Goal: Information Seeking & Learning: Learn about a topic

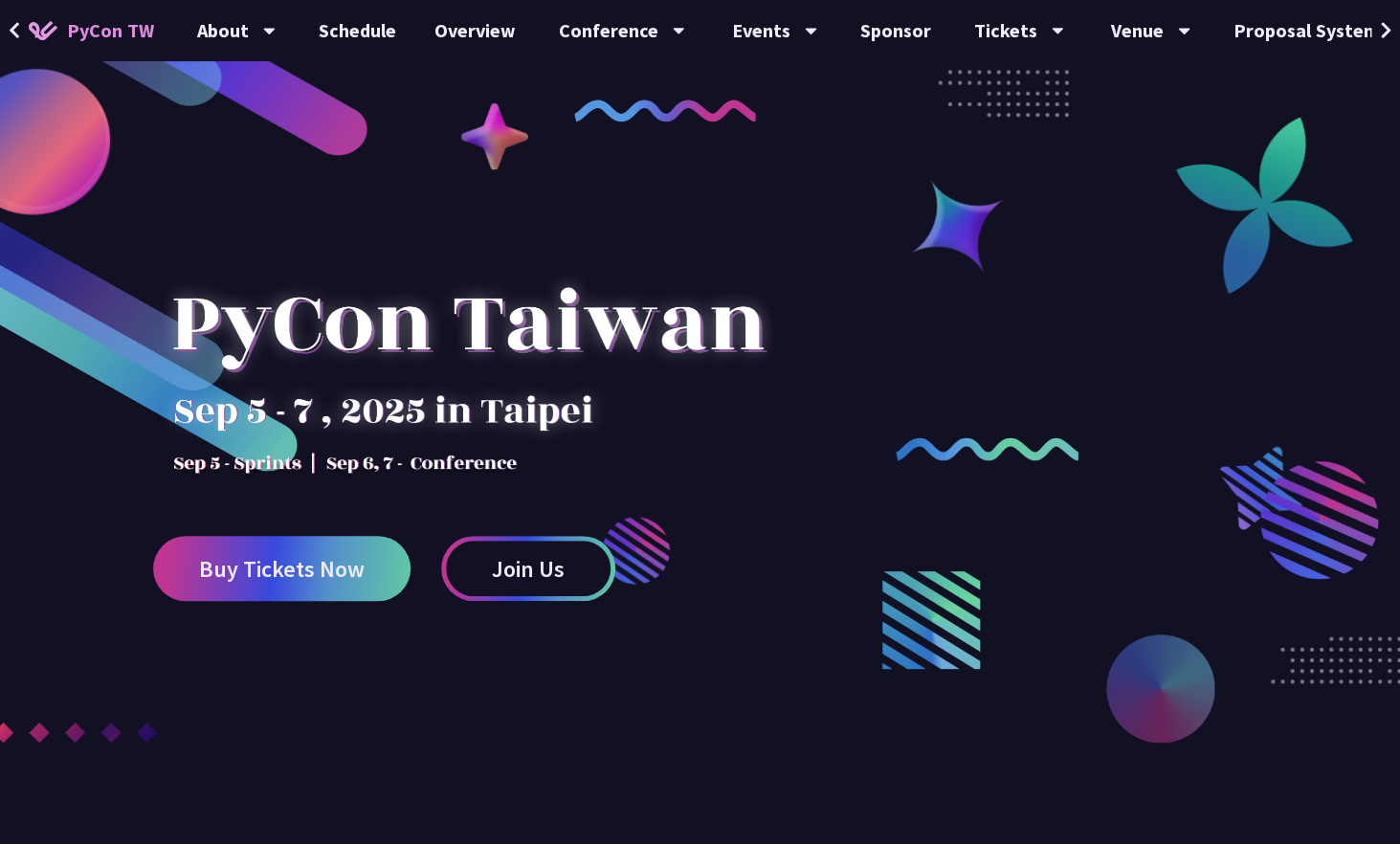
click at [132, 224] on img at bounding box center [97, 329] width 420 height 303
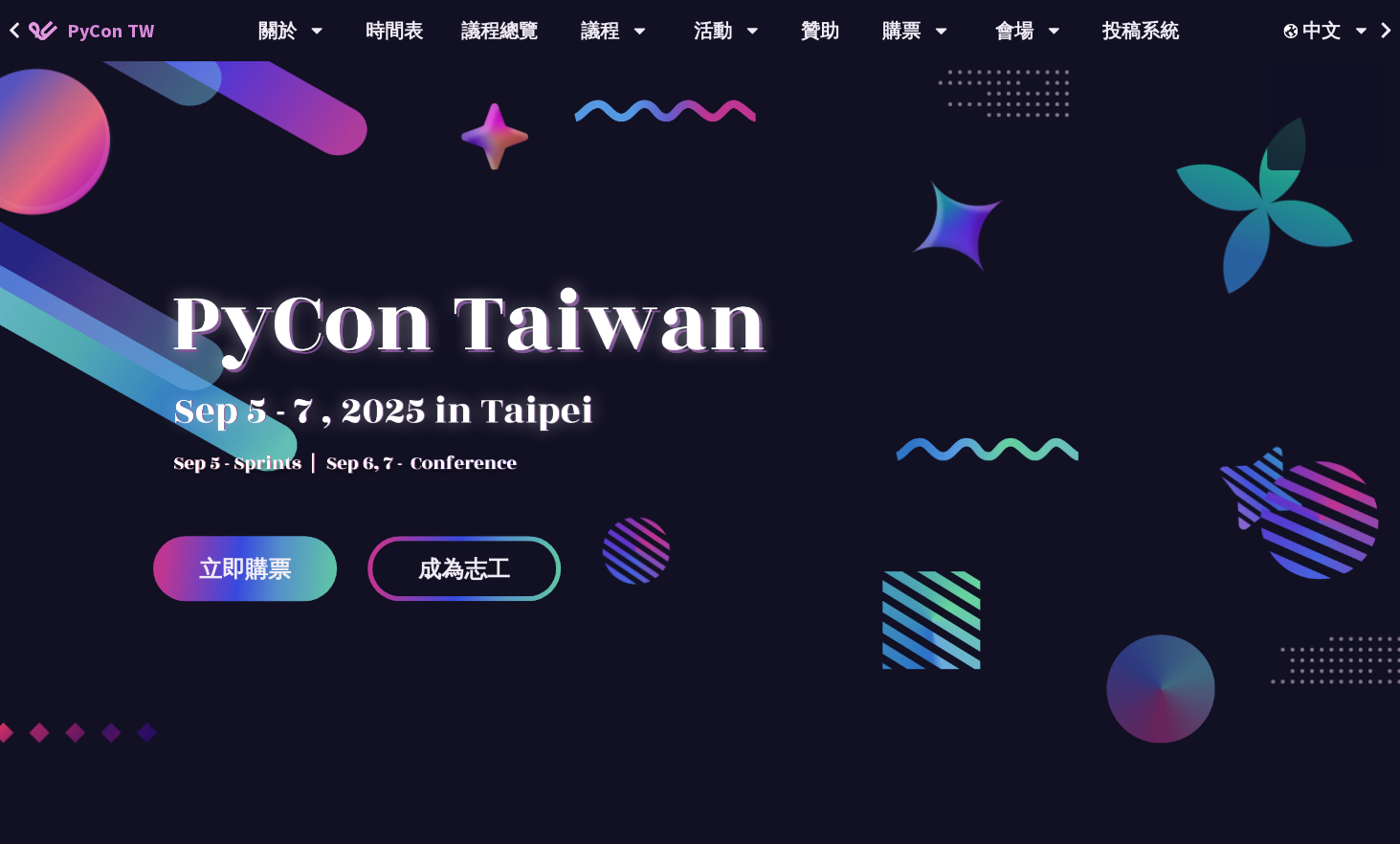
click at [1379, 33] on button at bounding box center [1386, 30] width 29 height 61
click at [1359, 26] on icon at bounding box center [1361, 31] width 13 height 19
click at [1332, 78] on div "EN" at bounding box center [1324, 88] width 114 height 45
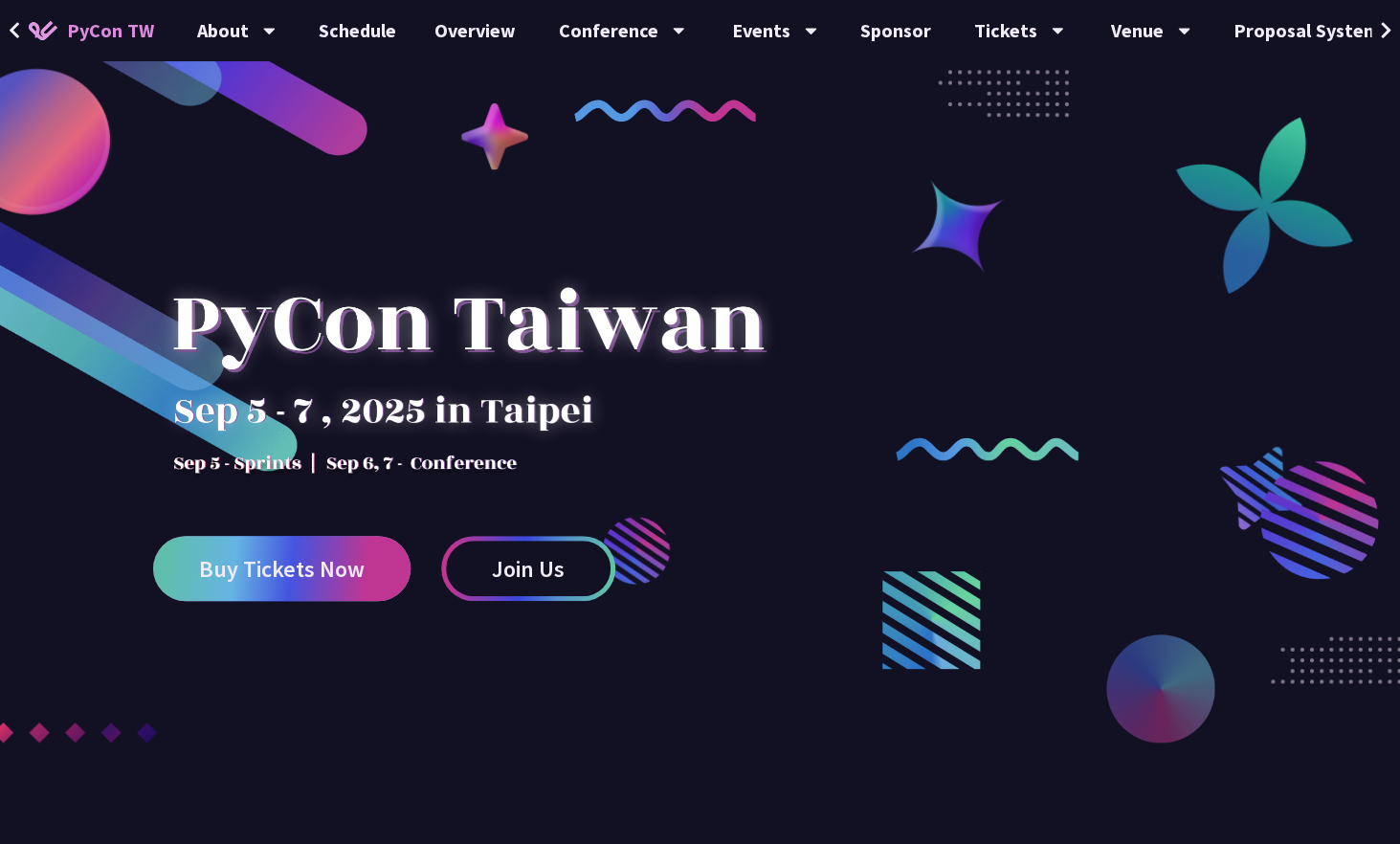
click at [281, 564] on span "Buy Tickets Now" at bounding box center [281, 569] width 166 height 24
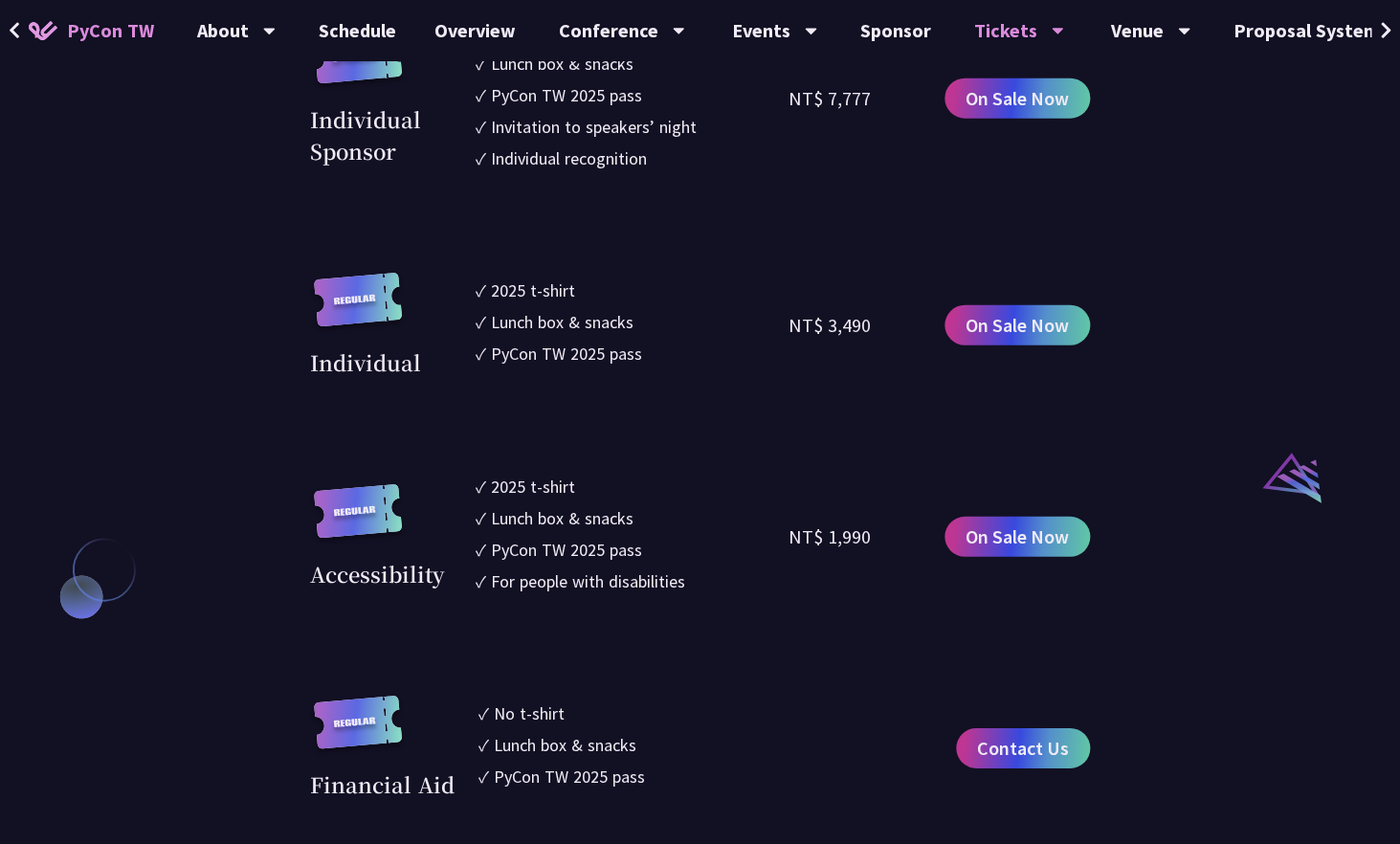
scroll to position [1577, 0]
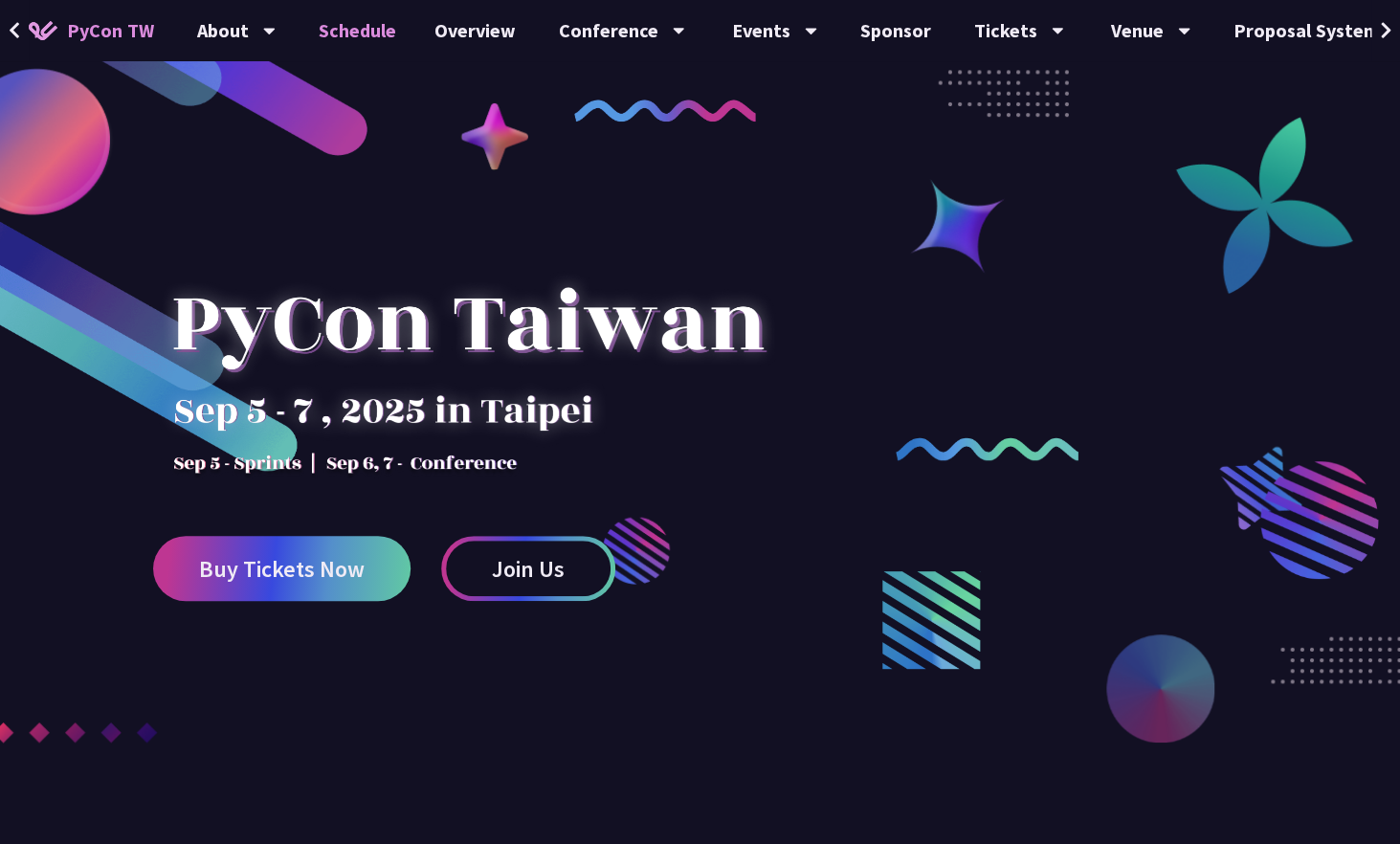
click at [335, 34] on link "Schedule" at bounding box center [357, 30] width 115 height 61
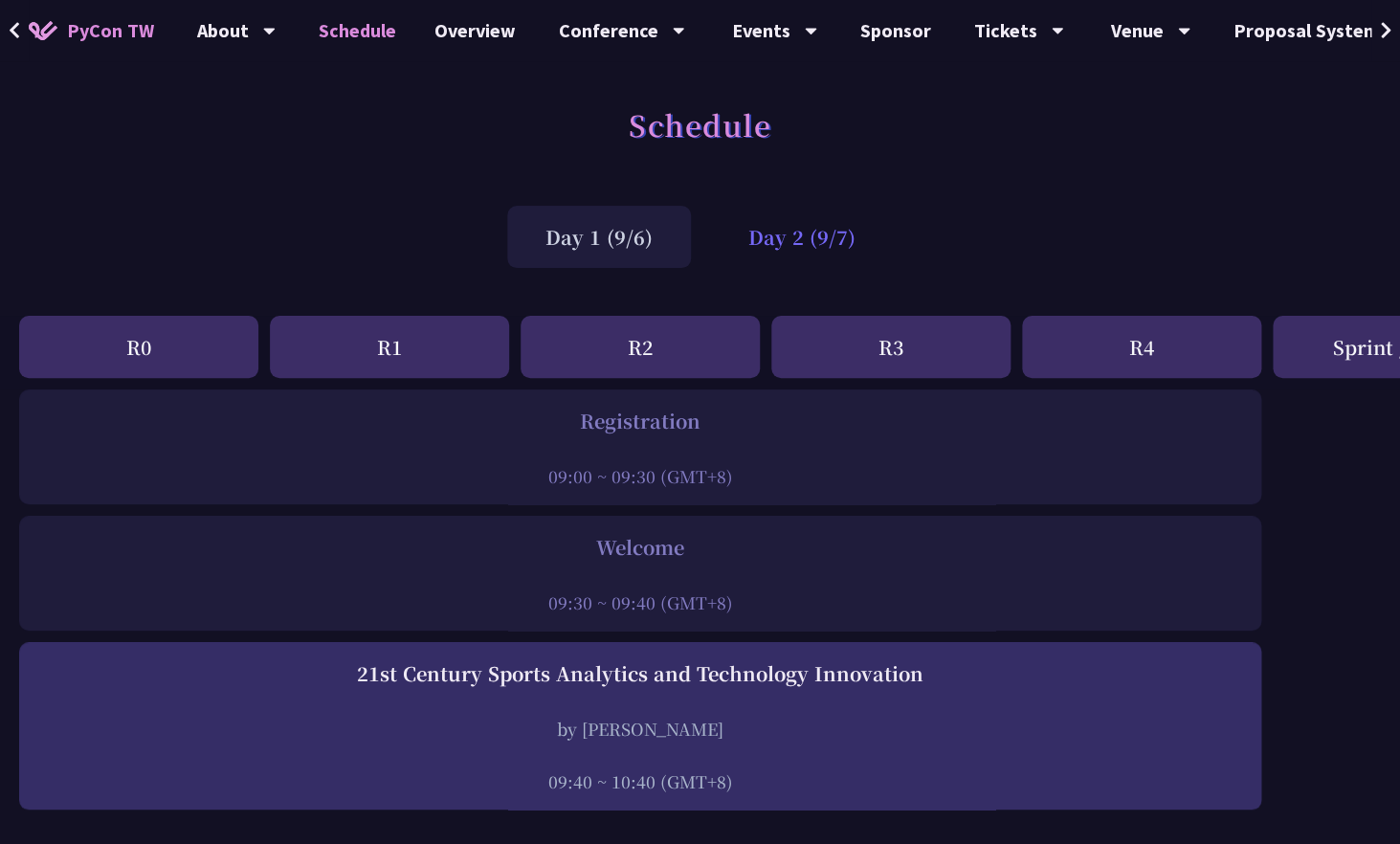
click at [776, 241] on div "Day 2 (9/7)" at bounding box center [803, 236] width 184 height 62
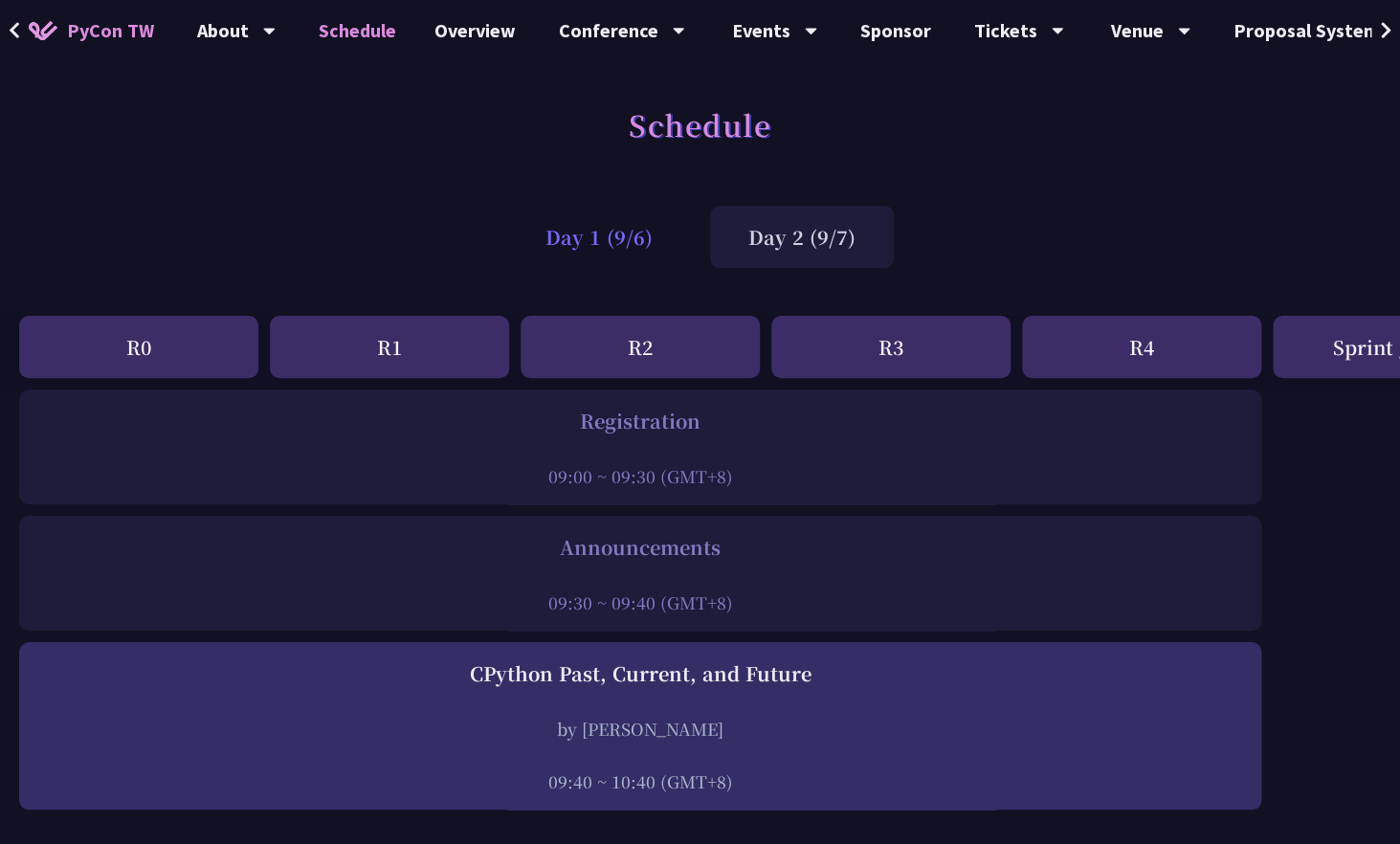
click at [607, 239] on div "Day 1 (9/6)" at bounding box center [599, 236] width 184 height 62
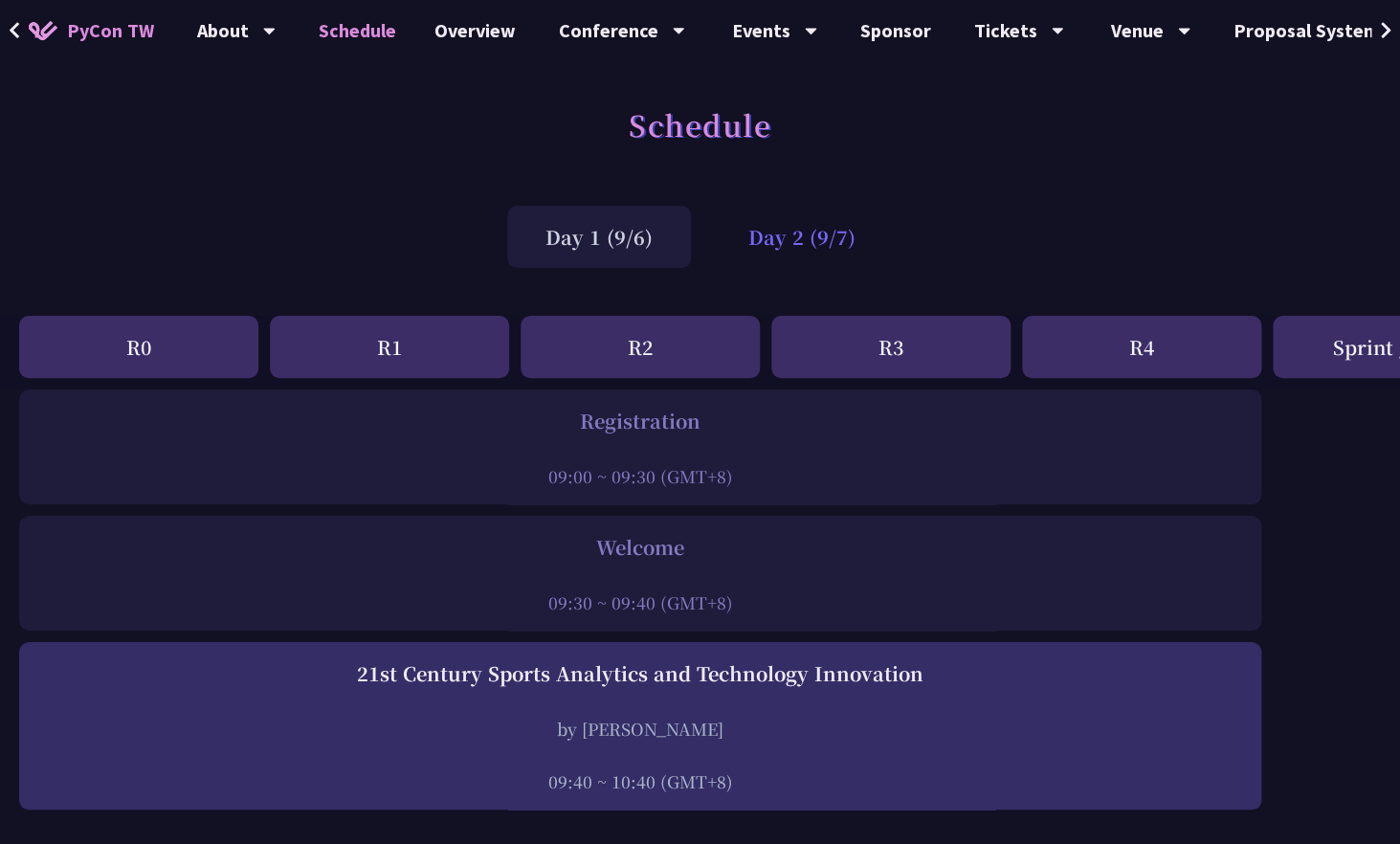
click at [796, 232] on div "Day 2 (9/7)" at bounding box center [803, 236] width 184 height 62
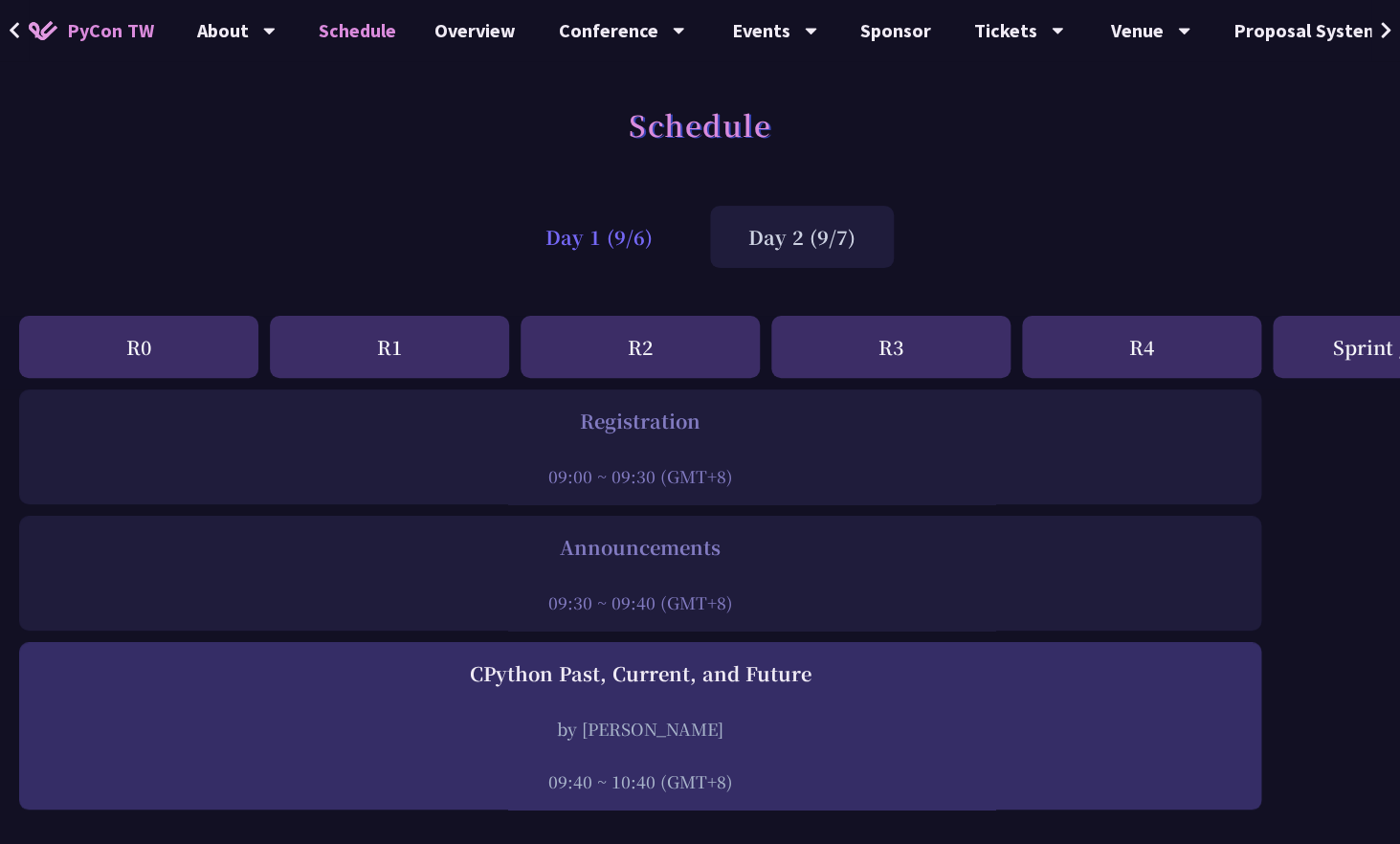
click at [619, 227] on div "Day 1 (9/6)" at bounding box center [599, 236] width 184 height 62
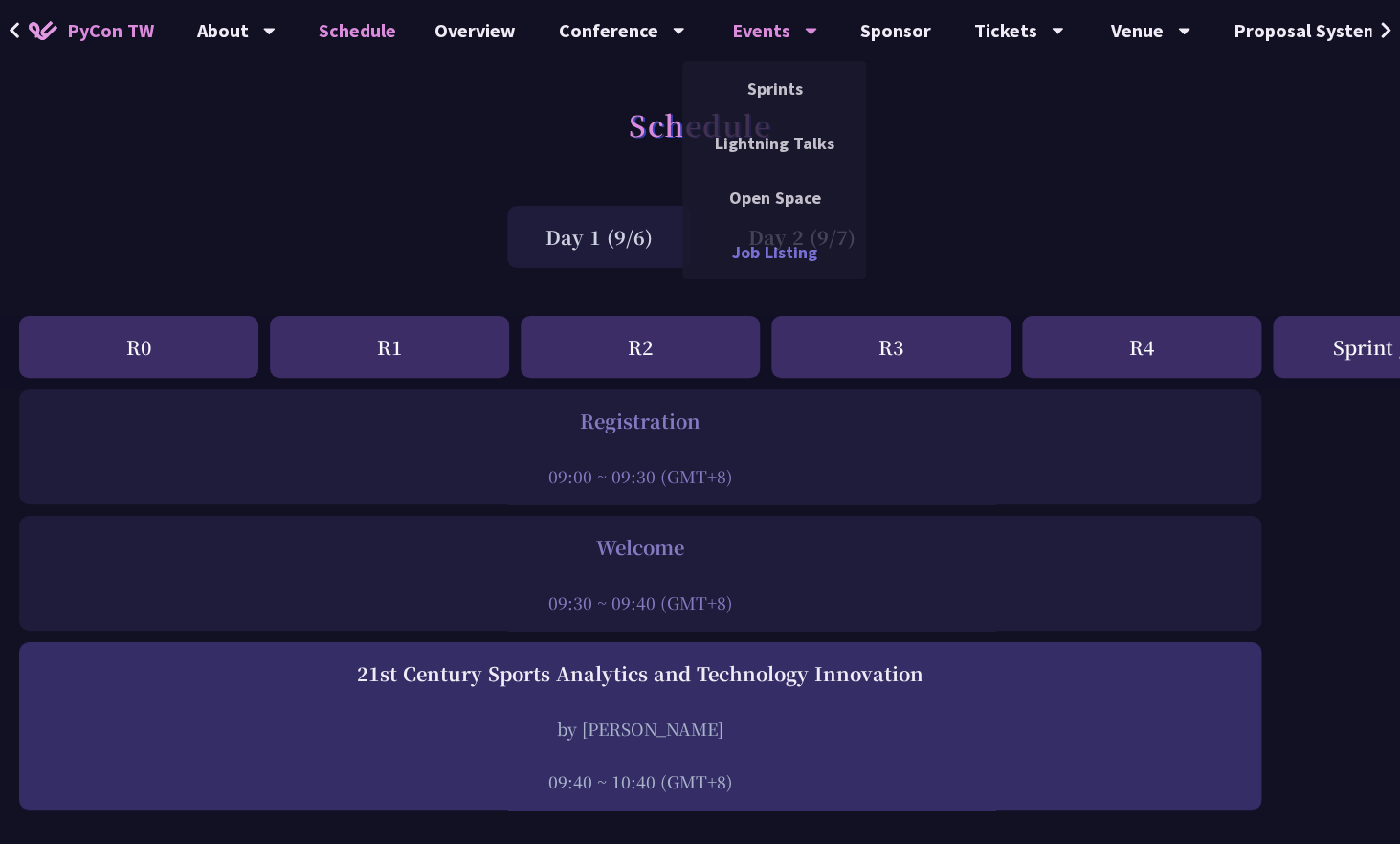
click at [768, 259] on link "Job Listing" at bounding box center [775, 252] width 184 height 45
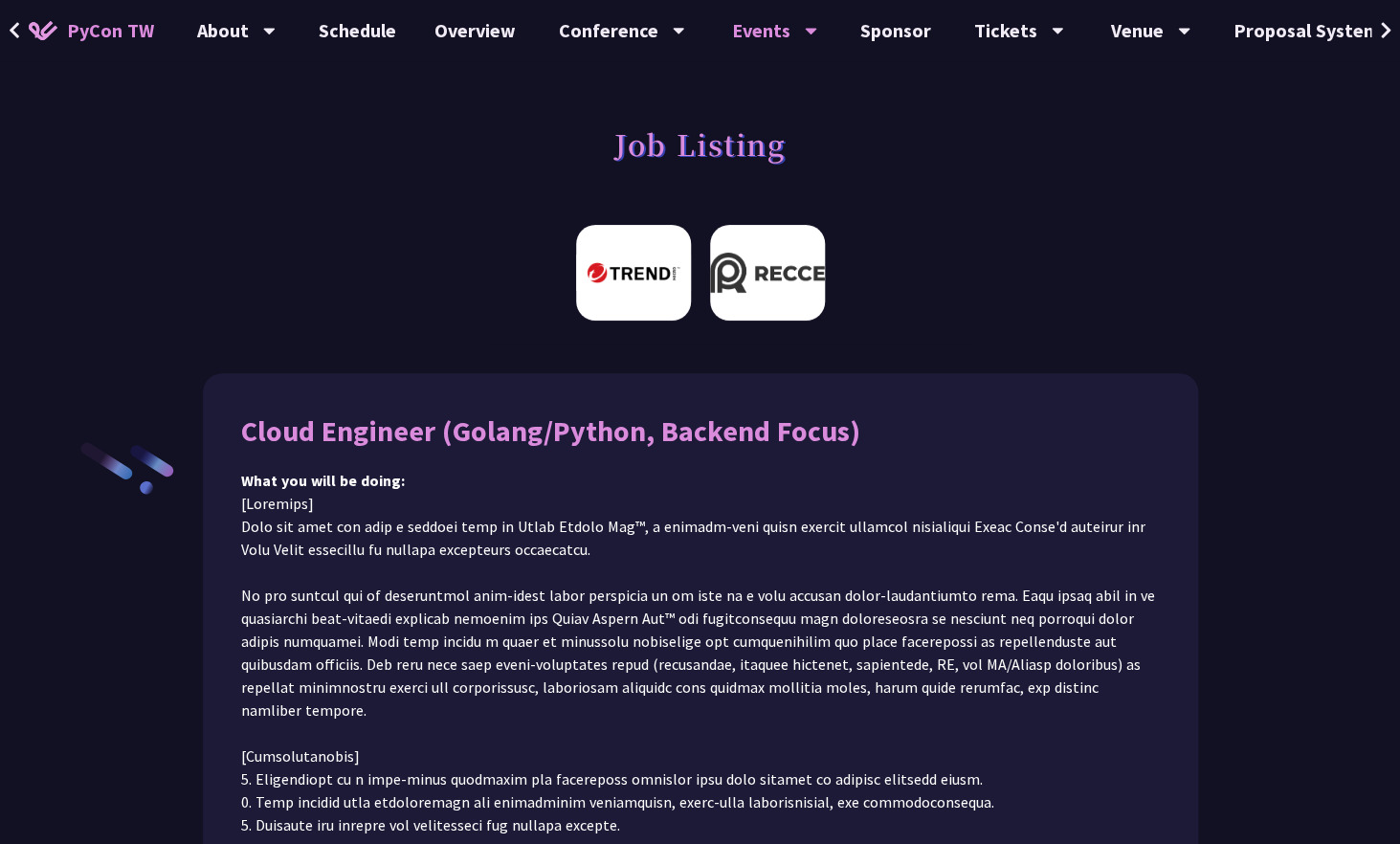
click at [788, 284] on img at bounding box center [768, 272] width 114 height 96
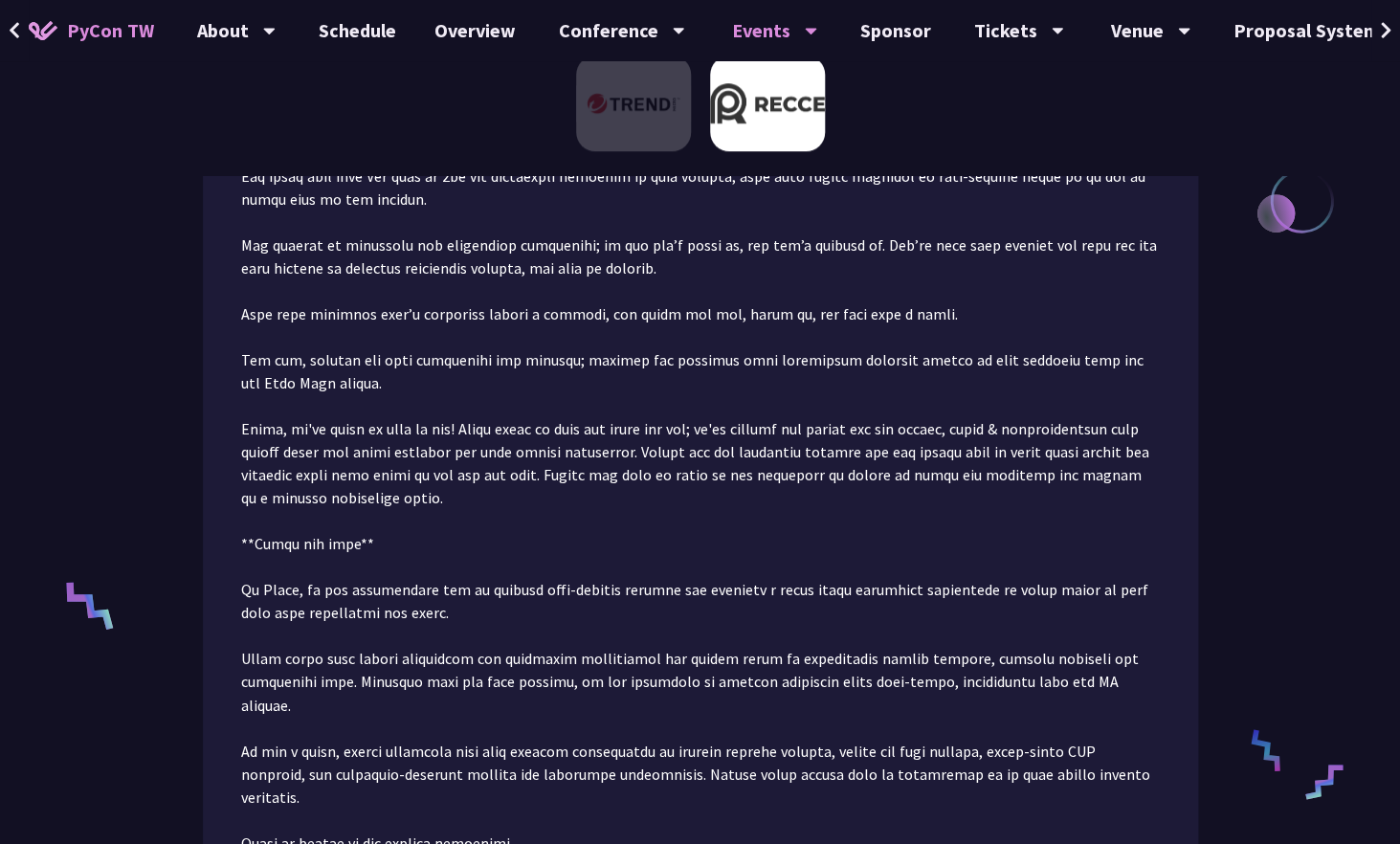
scroll to position [132, 0]
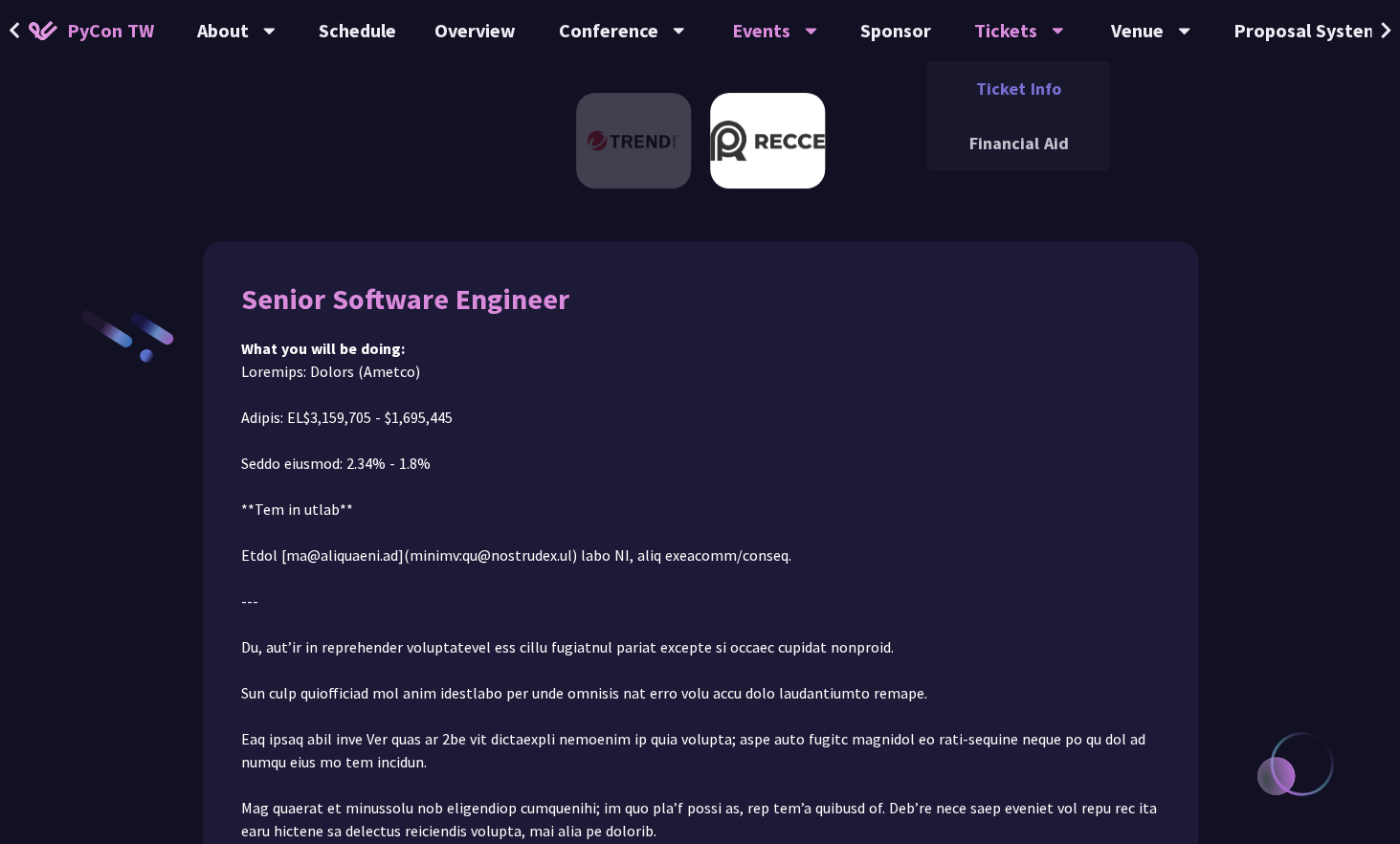
click at [1010, 91] on link "Ticket Info" at bounding box center [1019, 88] width 184 height 45
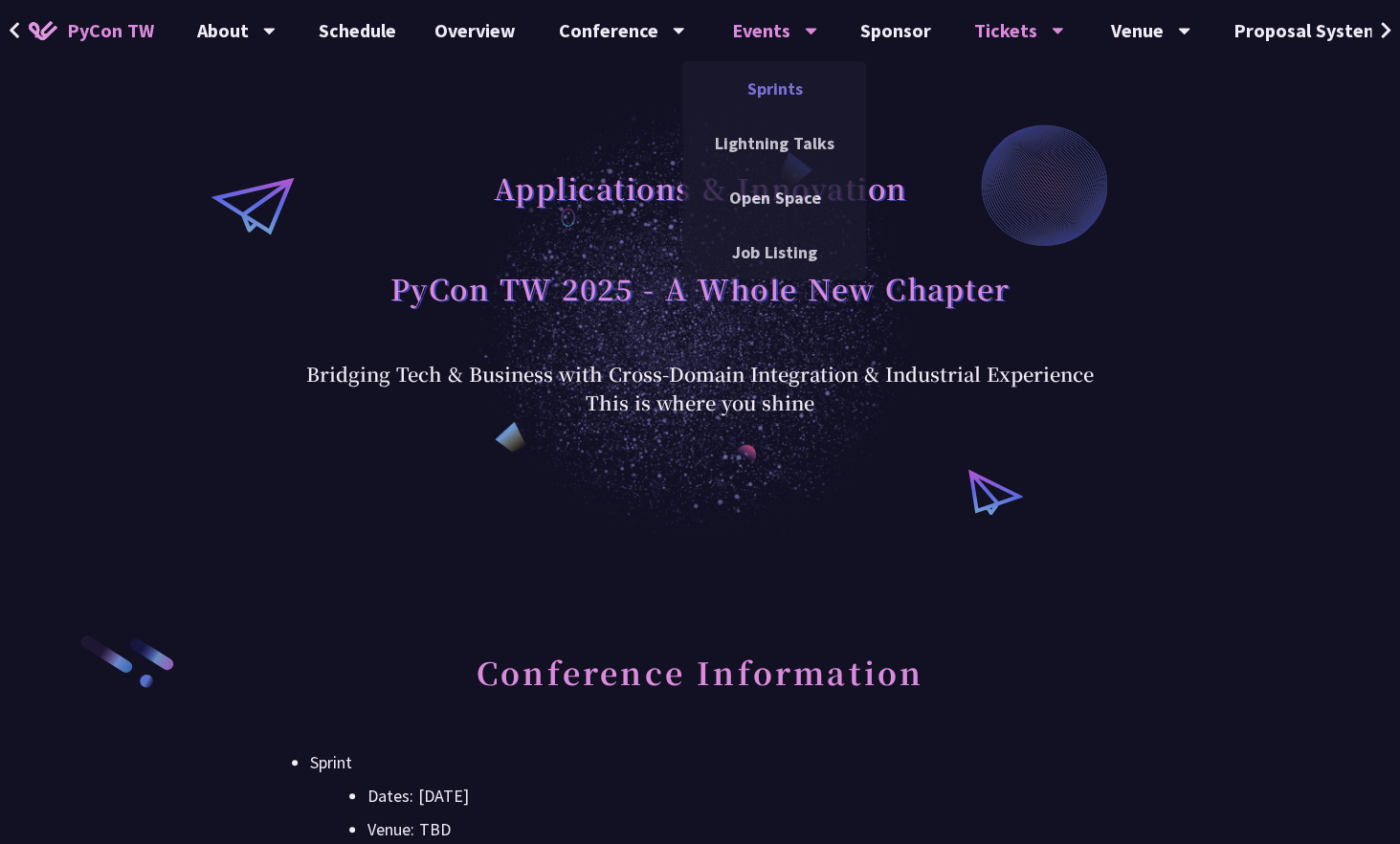
click at [776, 85] on link "Sprints" at bounding box center [775, 88] width 184 height 45
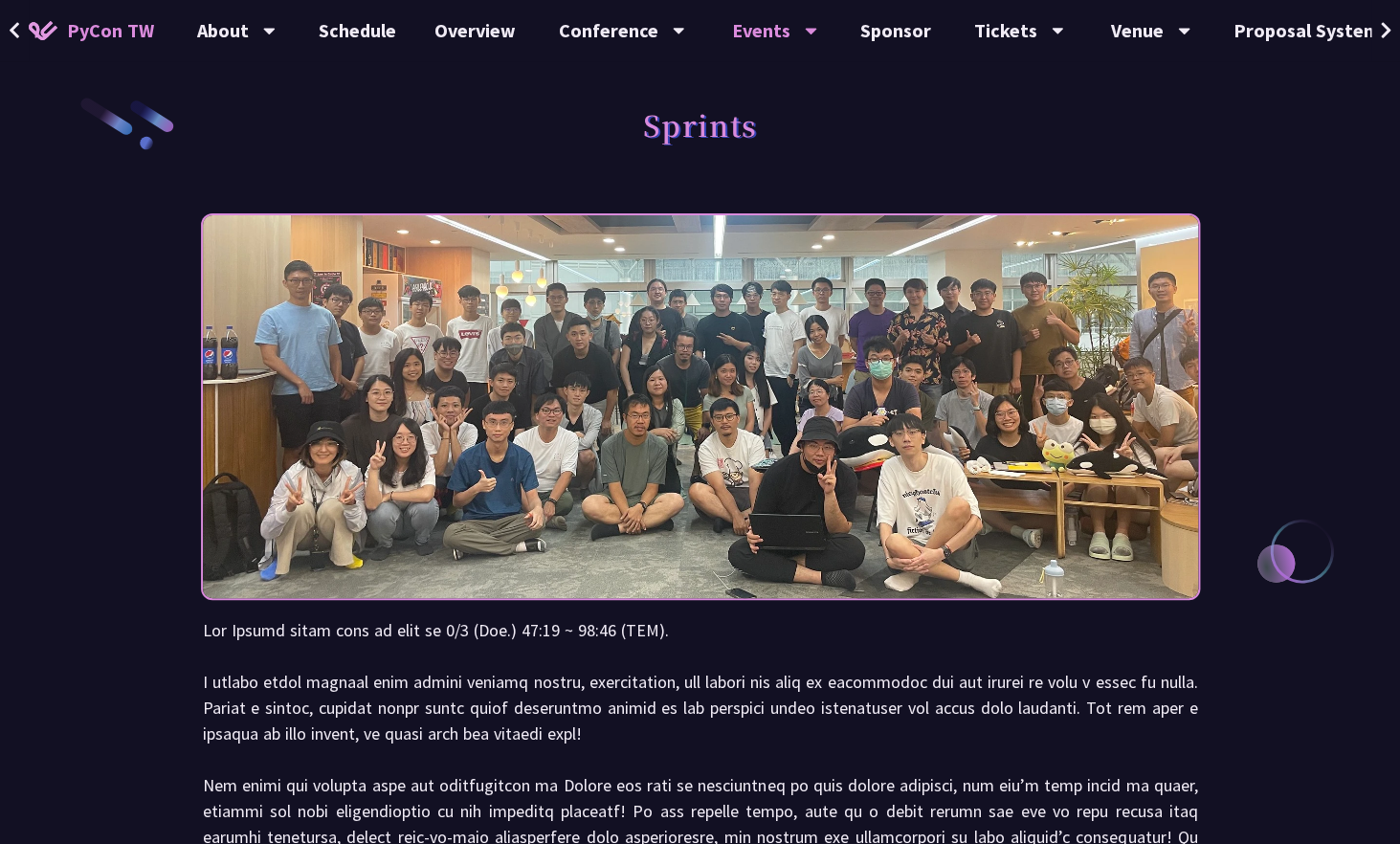
click at [462, 157] on div "Sprints" at bounding box center [700, 146] width 996 height 101
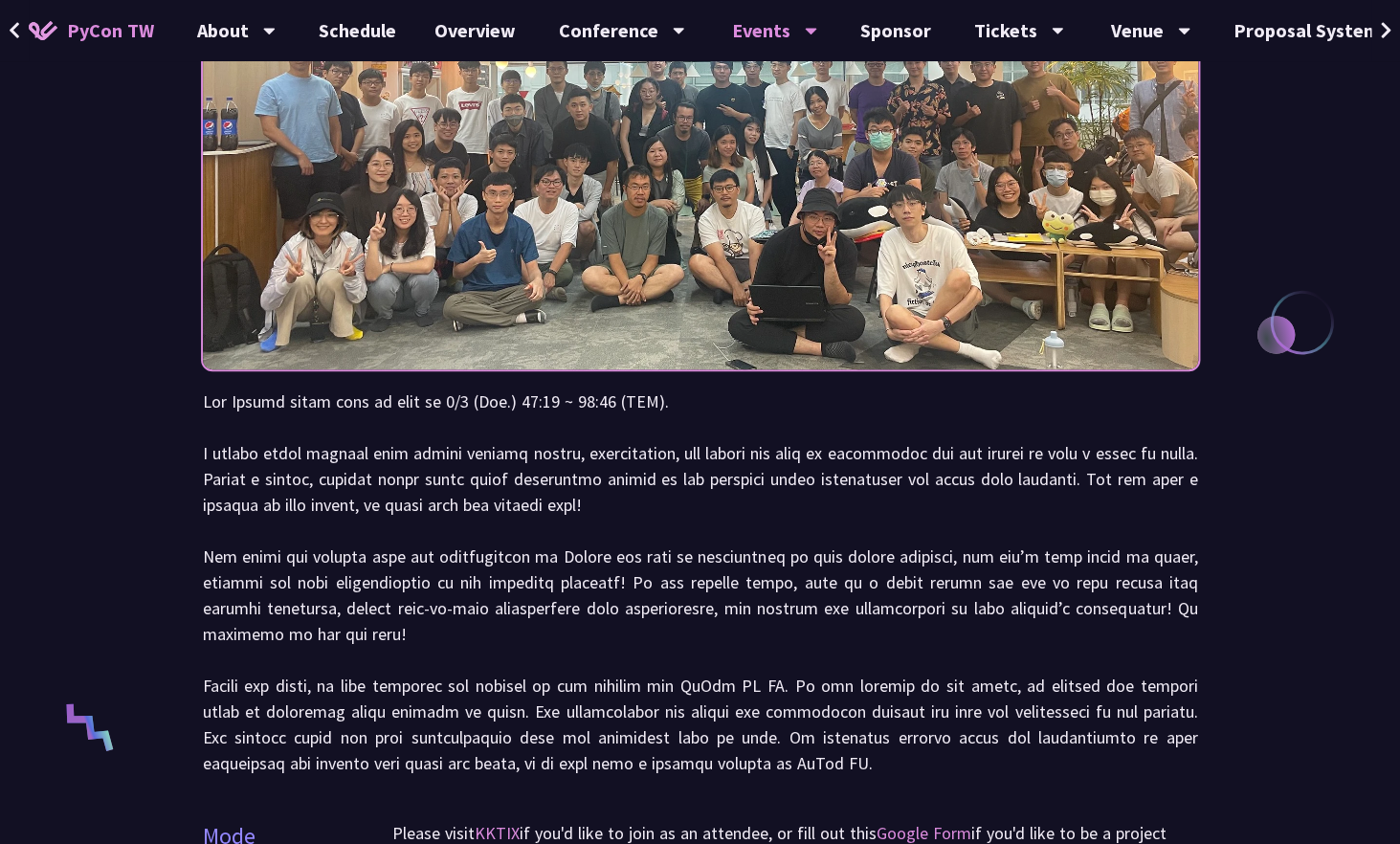
scroll to position [236, 0]
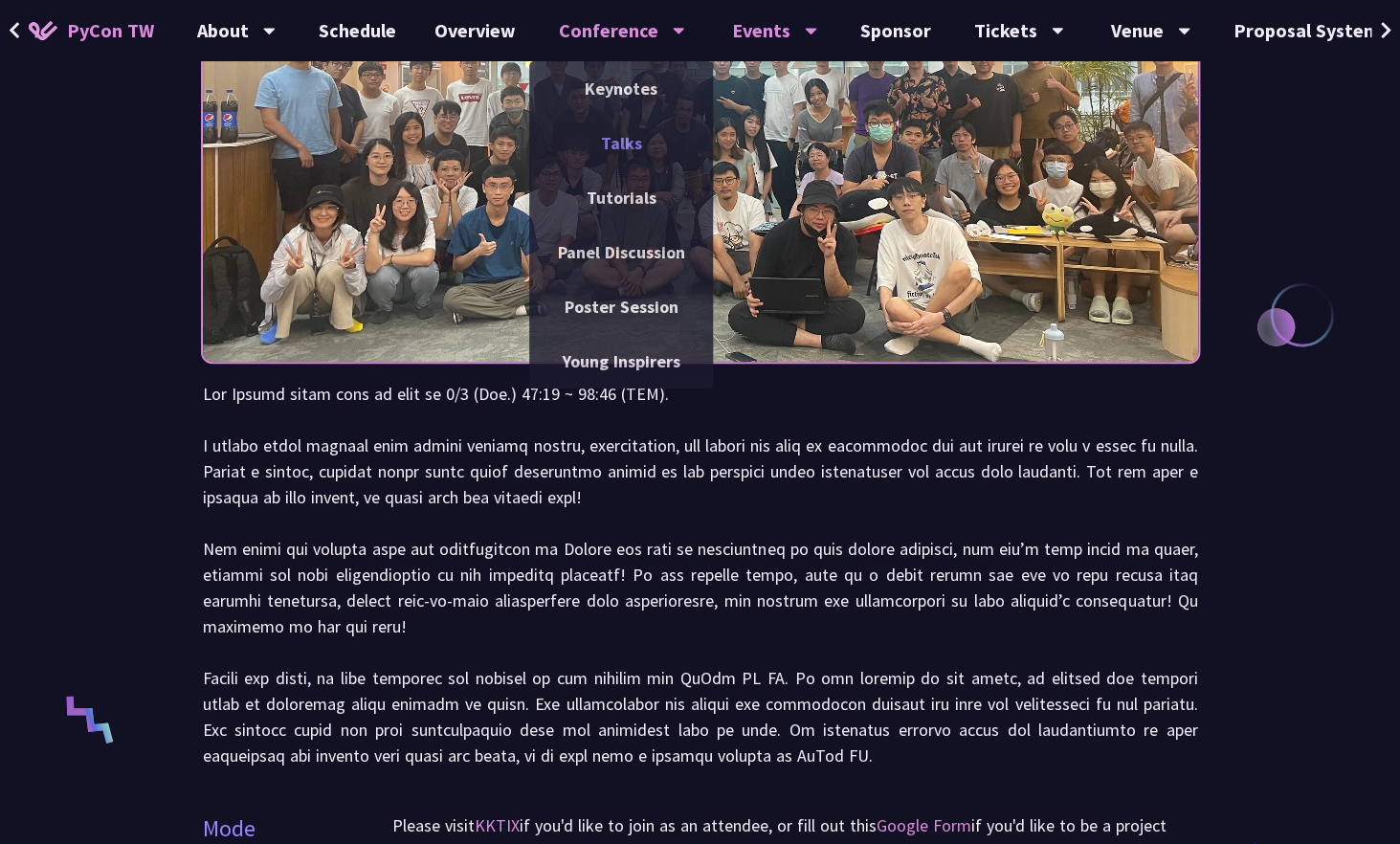
click at [606, 131] on link "Talks" at bounding box center [621, 142] width 184 height 45
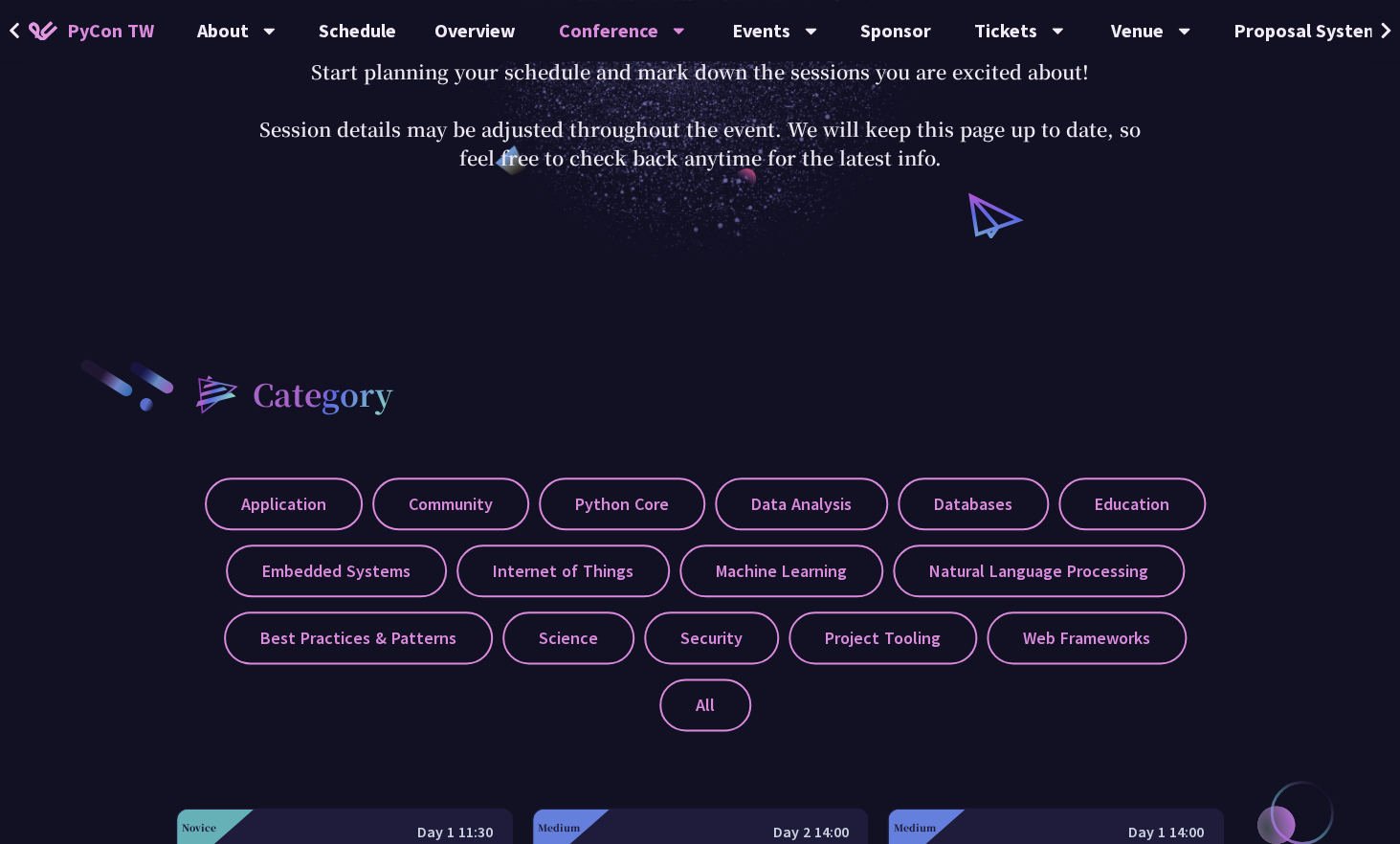
scroll to position [420, 0]
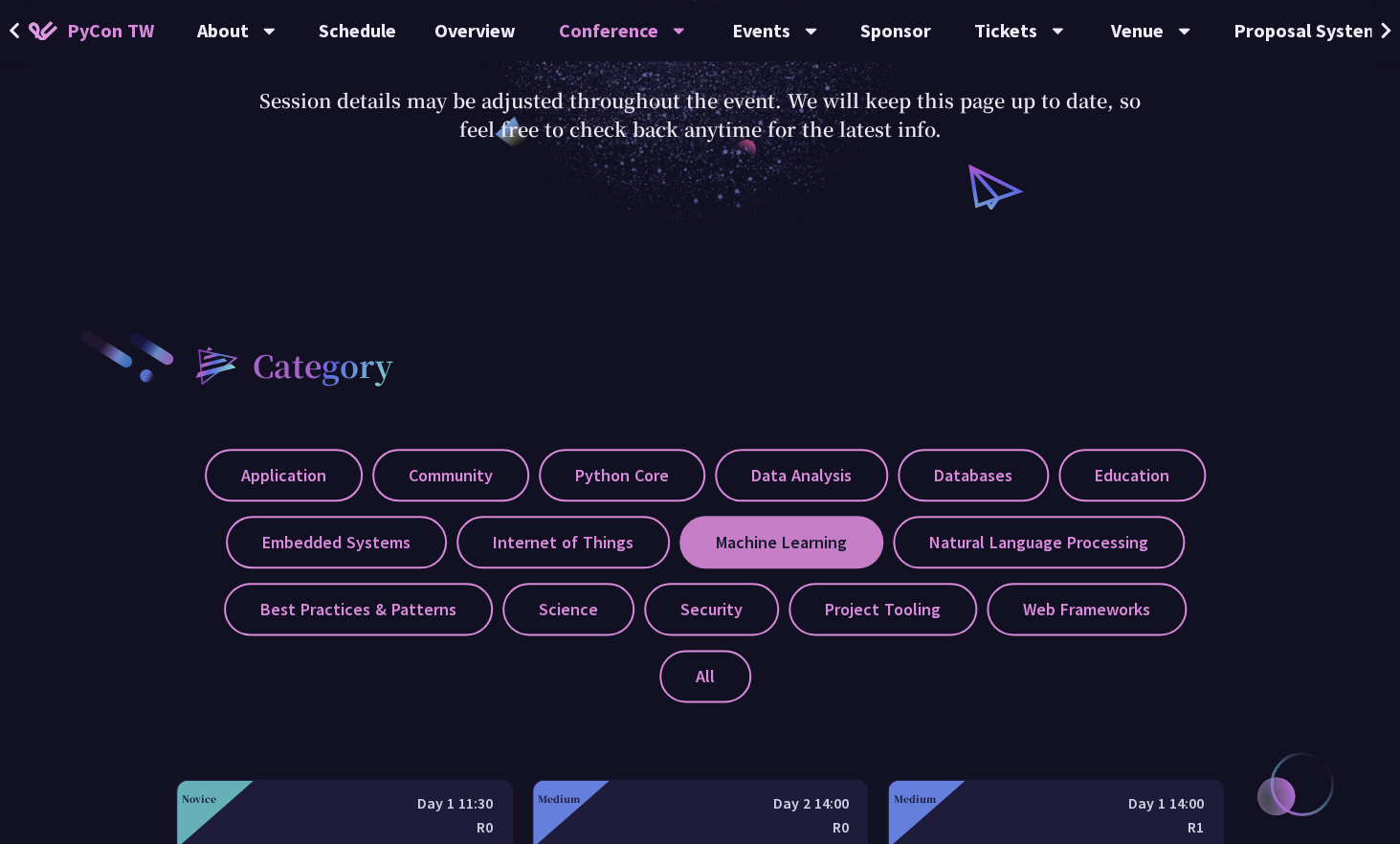
click at [774, 545] on label "Machine Learning" at bounding box center [781, 542] width 204 height 52
click at [0, 0] on input "Machine Learning" at bounding box center [0, 0] width 0 height 0
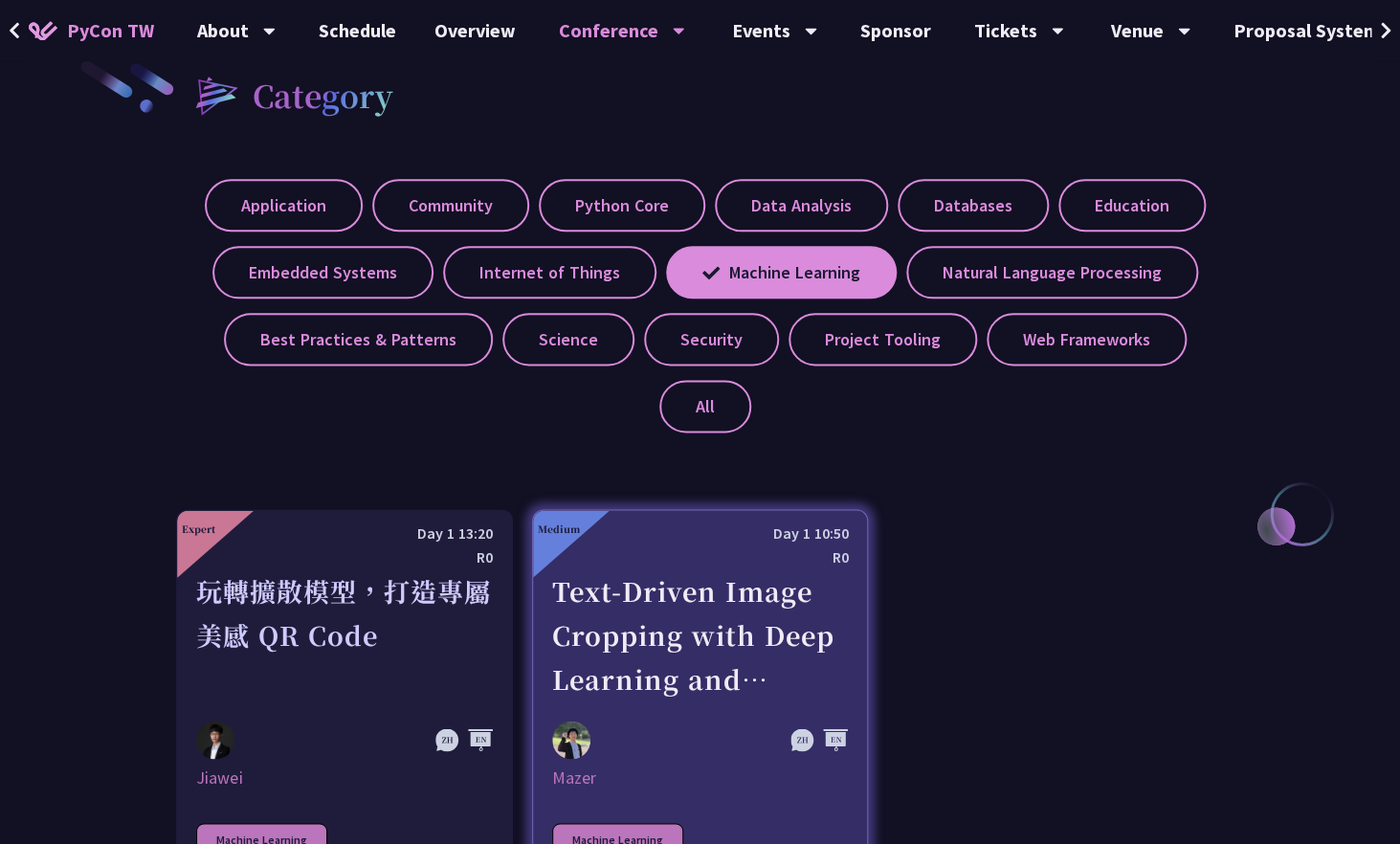
scroll to position [668, 0]
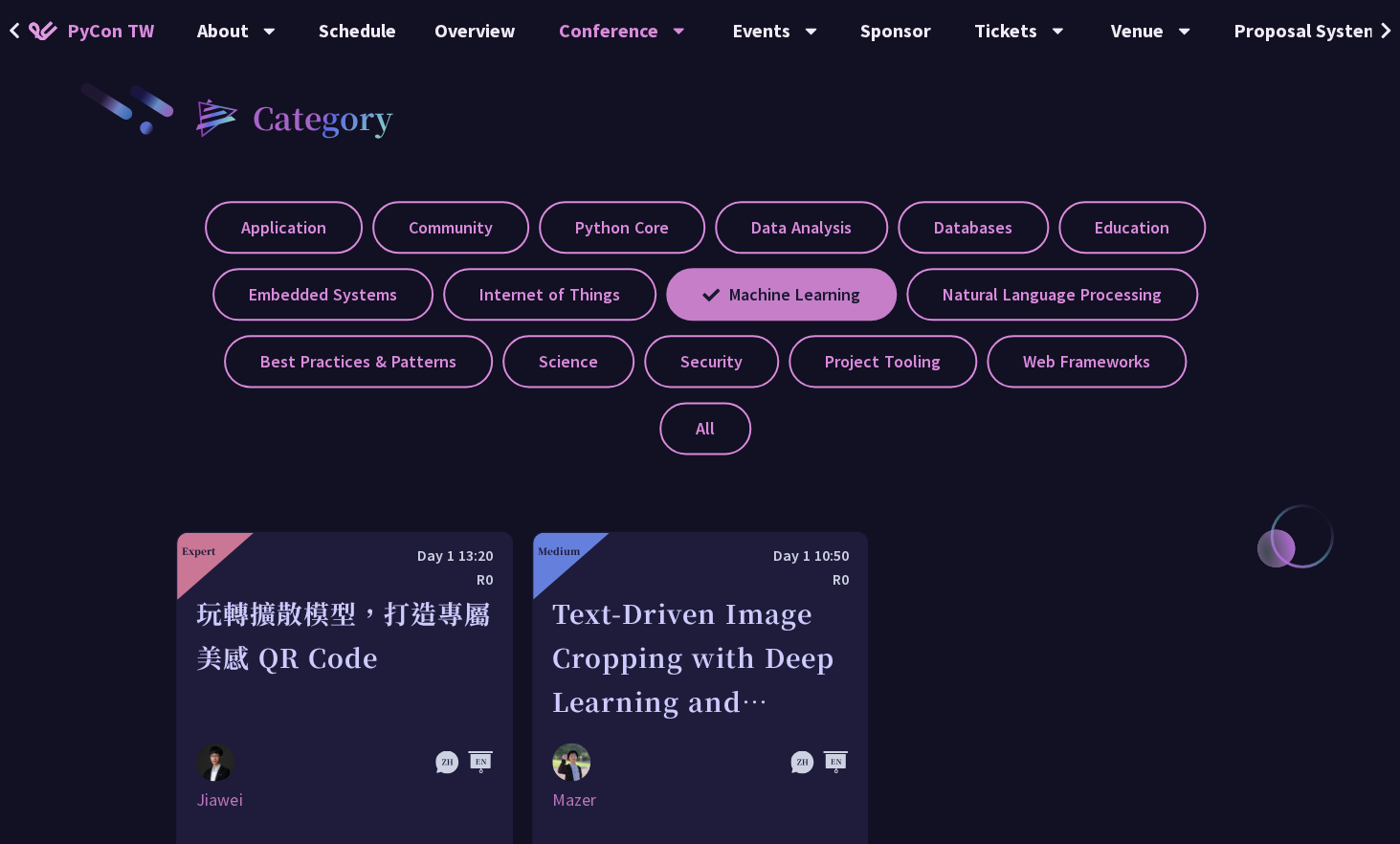
click at [852, 288] on label "Machine Learning" at bounding box center [781, 294] width 231 height 52
click at [0, 0] on input "Machine Learning" at bounding box center [0, 0] width 0 height 0
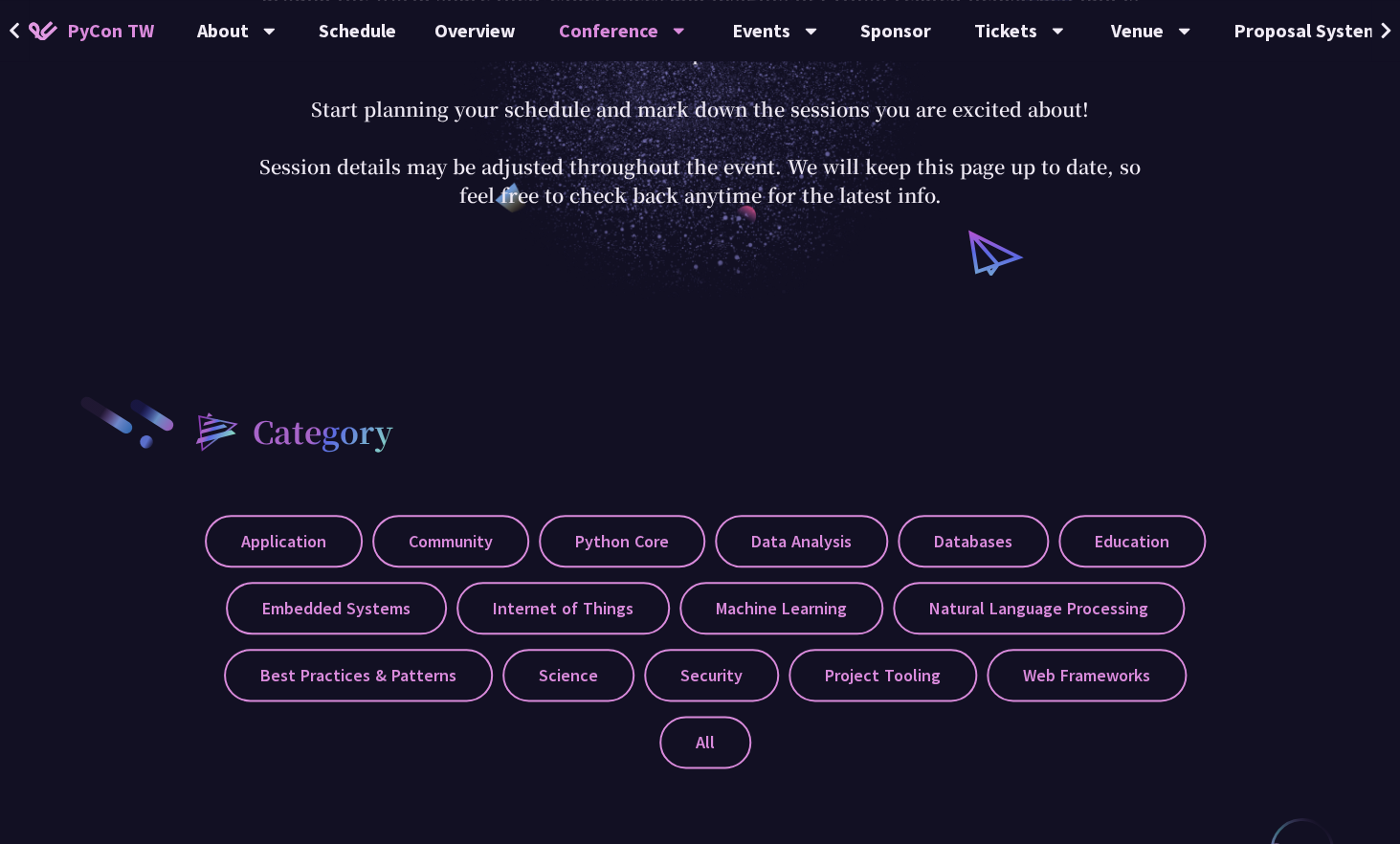
scroll to position [219, 0]
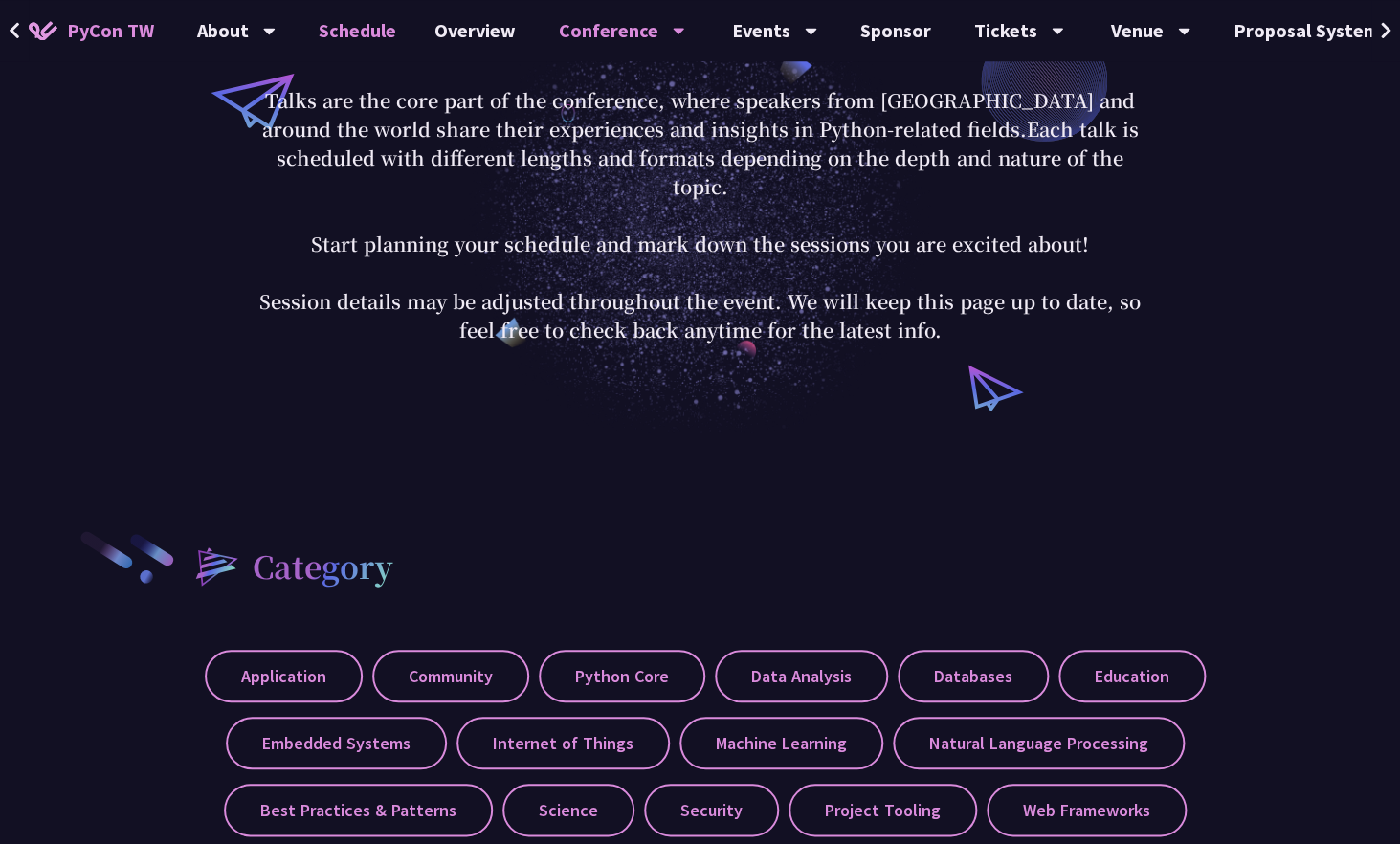
click at [372, 30] on link "Schedule" at bounding box center [357, 30] width 115 height 61
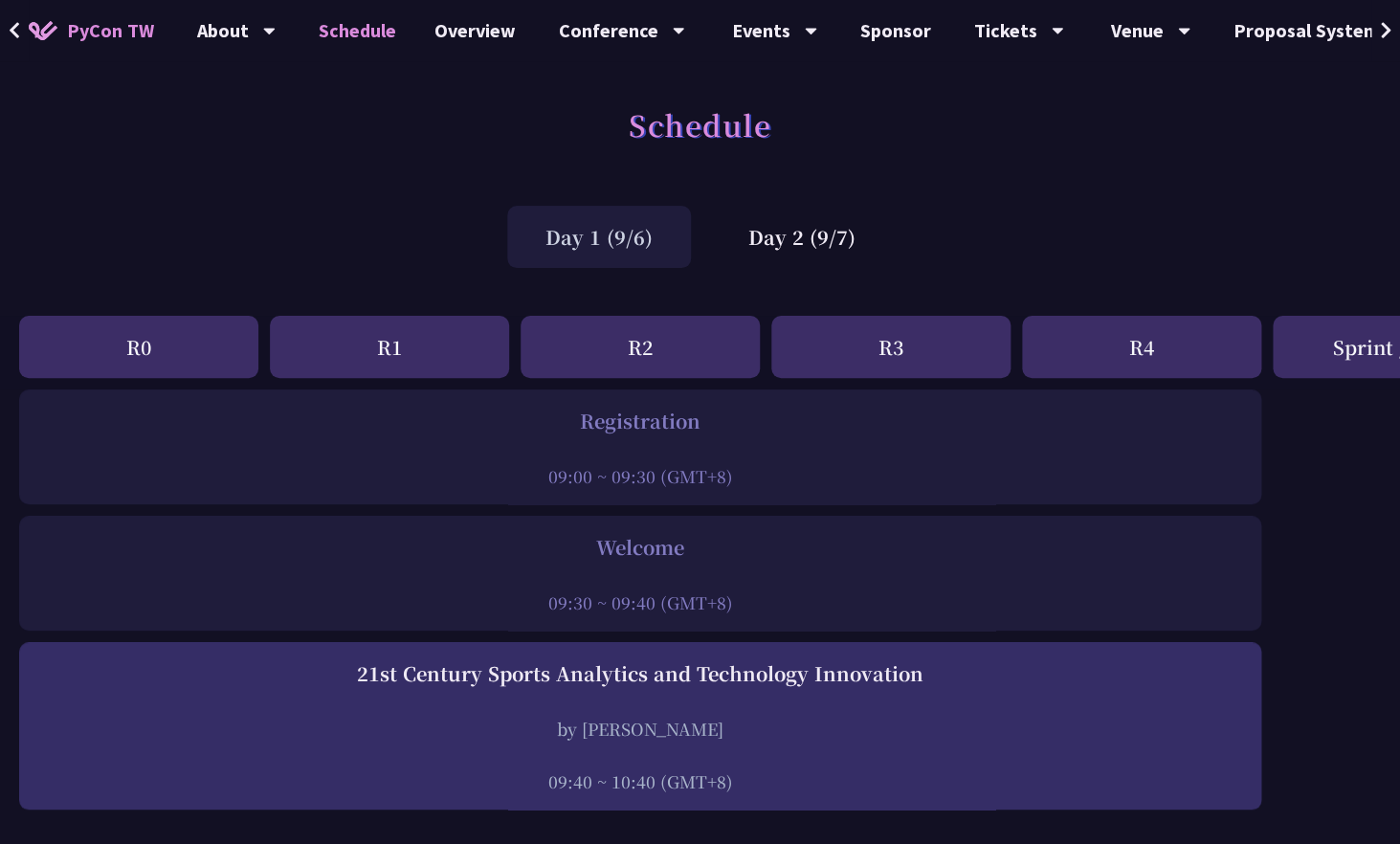
click at [565, 246] on div "Day 1 (9/6)" at bounding box center [599, 236] width 184 height 62
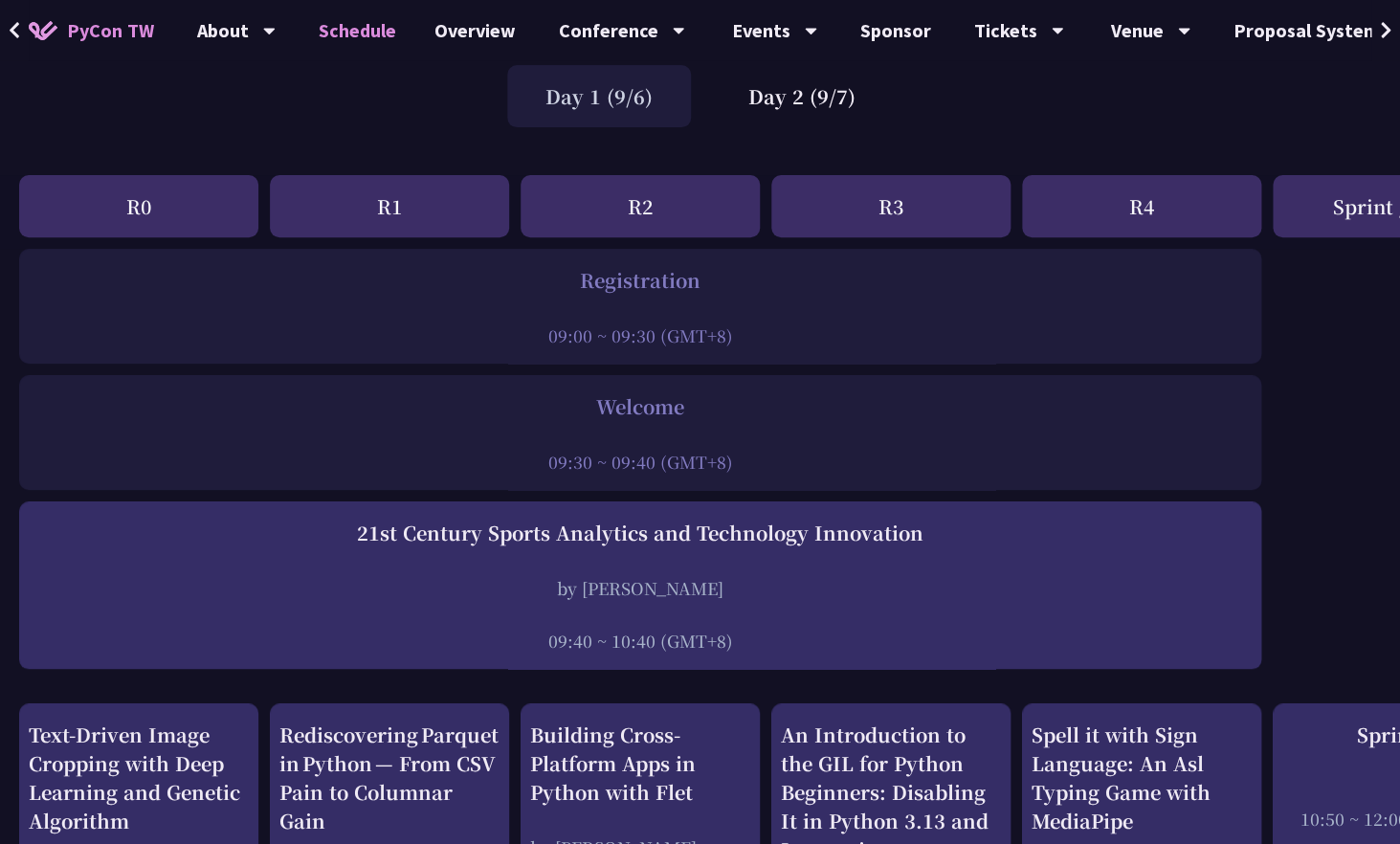
scroll to position [141, 0]
click at [793, 94] on div "Day 2 (9/7)" at bounding box center [803, 95] width 184 height 62
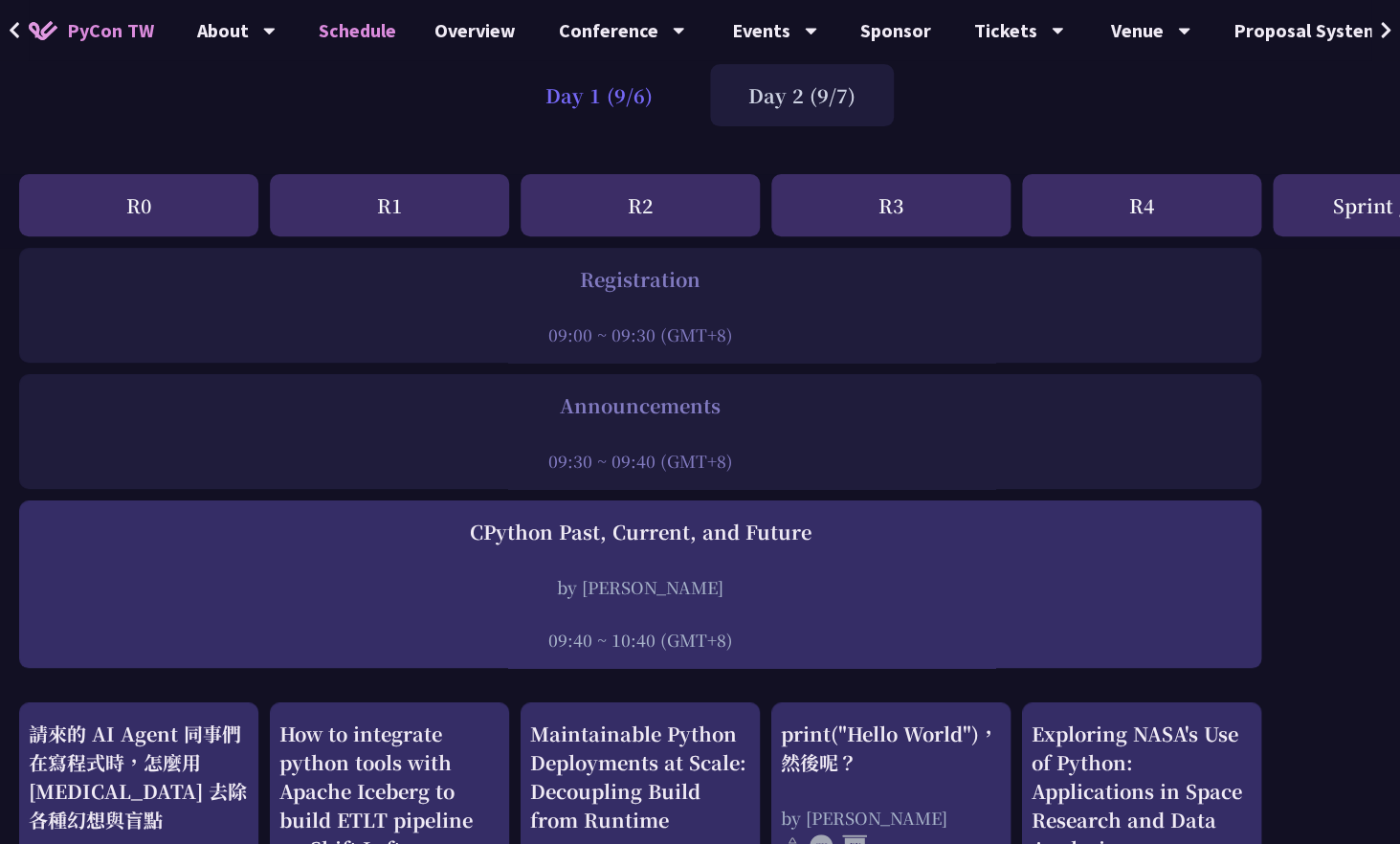
click at [622, 109] on div "Day 1 (9/6)" at bounding box center [599, 95] width 184 height 62
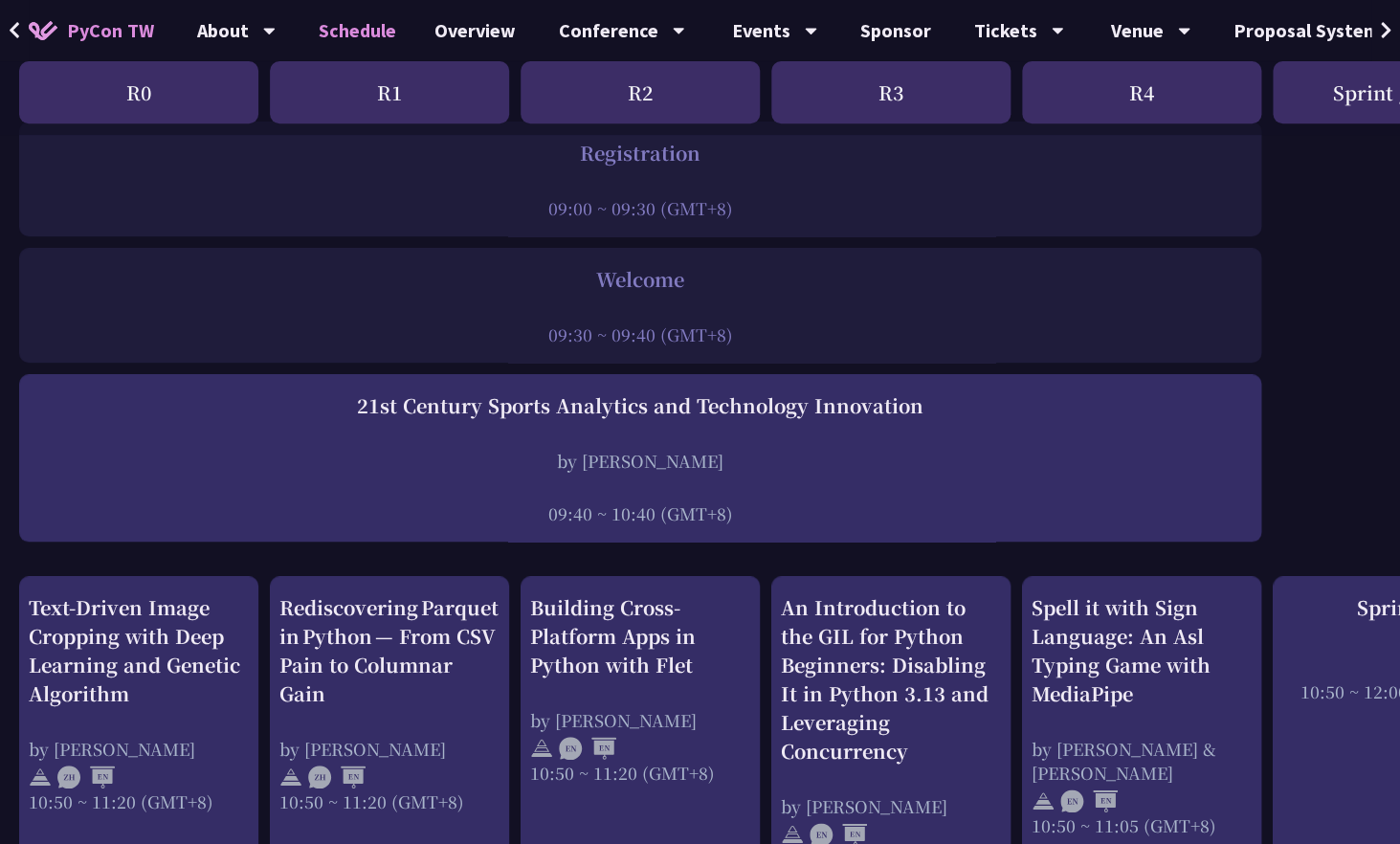
scroll to position [0, 0]
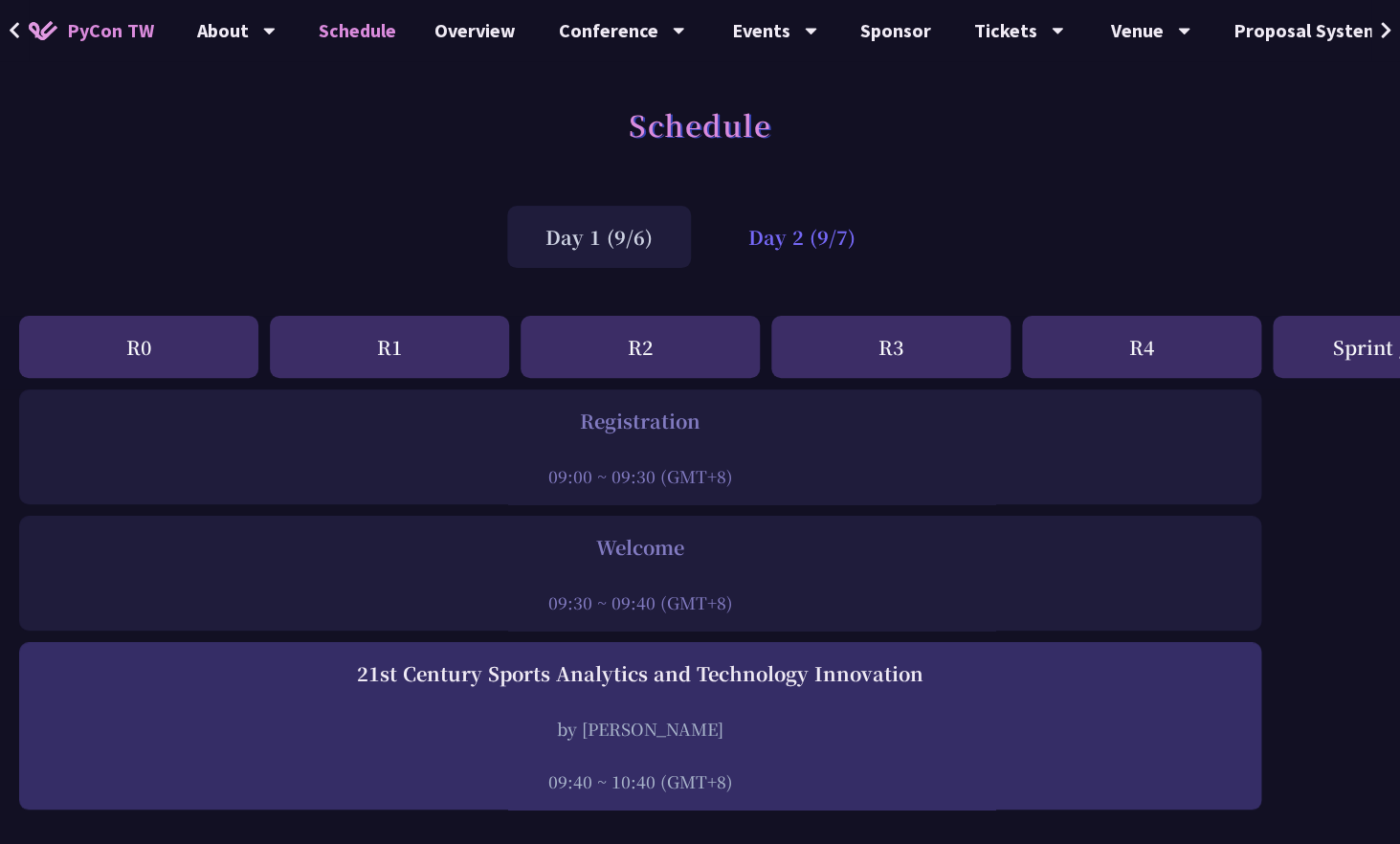
click at [812, 245] on div "Day 2 (9/7)" at bounding box center [803, 236] width 184 height 62
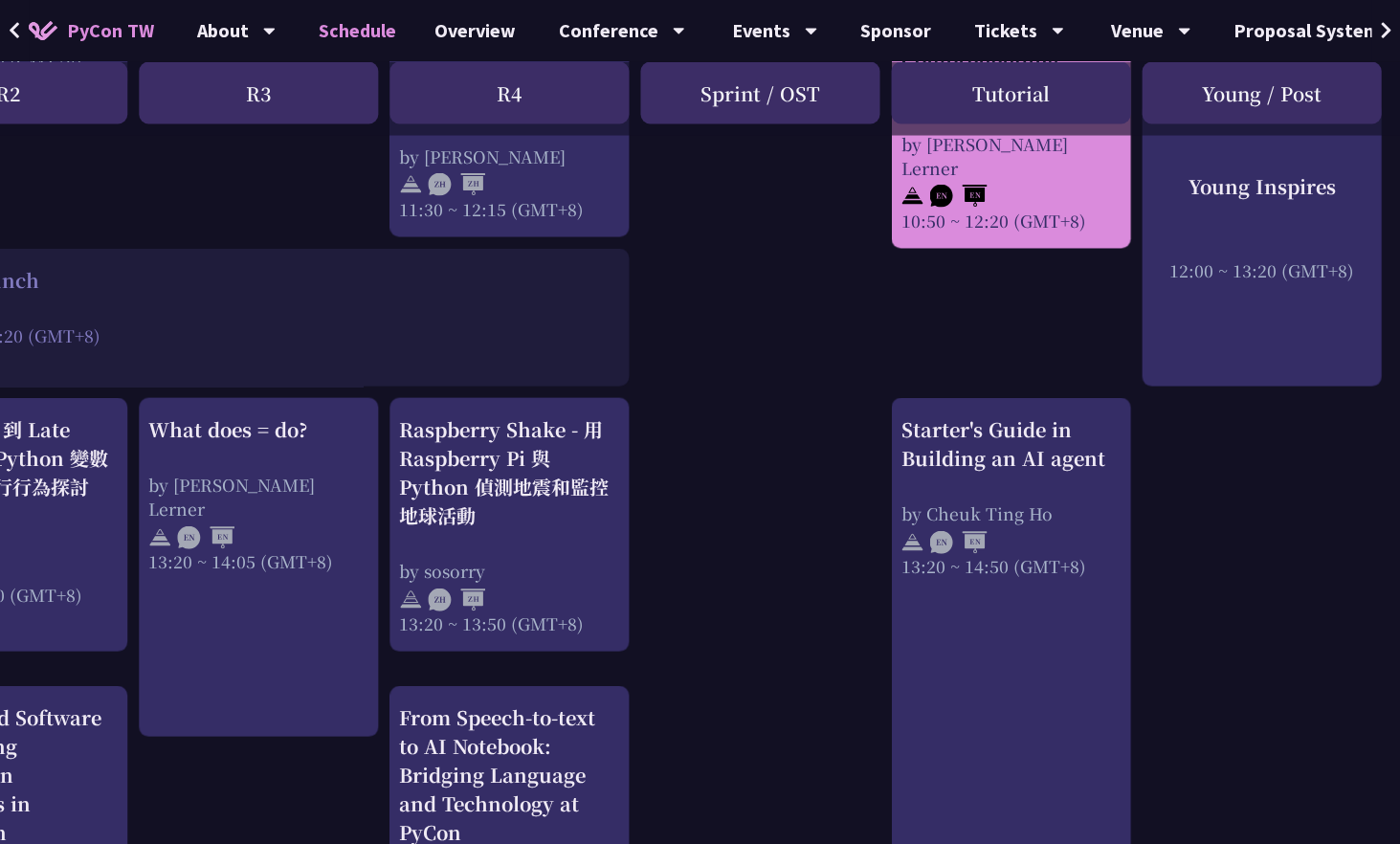
scroll to position [1363, 633]
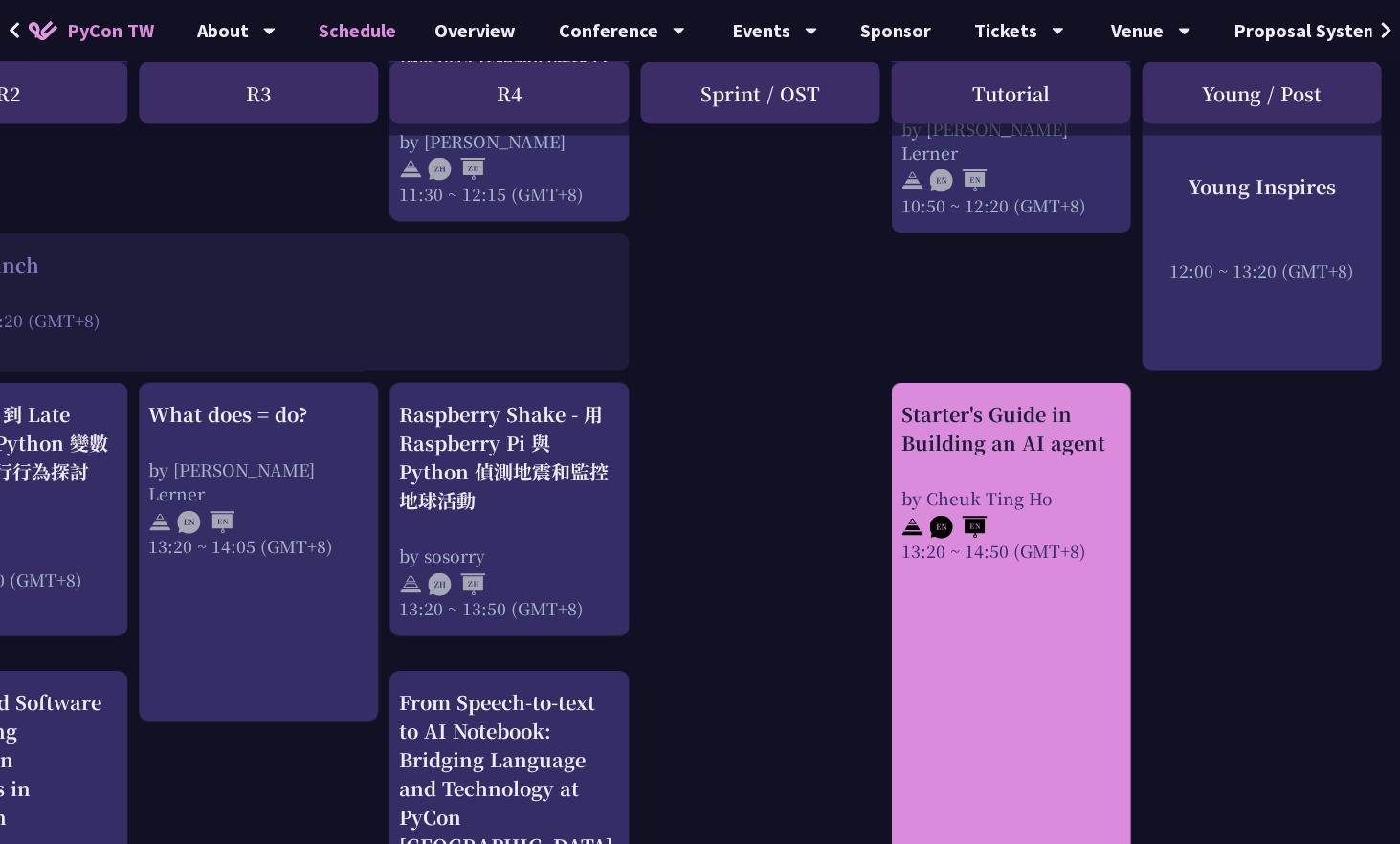
click at [1049, 645] on div "Starter's Guide in Building an AI agent by Cheuk Ting Ho 13:20 ~ 14:50 (GMT+8)" at bounding box center [1010, 728] width 239 height 693
drag, startPoint x: 900, startPoint y: 413, endPoint x: 1107, endPoint y: 452, distance: 210.6
click at [1108, 452] on div "Starter's Guide in Building an AI agent by Cheuk Ting Ho 13:20 ~ 14:50 (GMT+8)" at bounding box center [1010, 728] width 239 height 693
copy div "Starter's Guide in Building an AI agent"
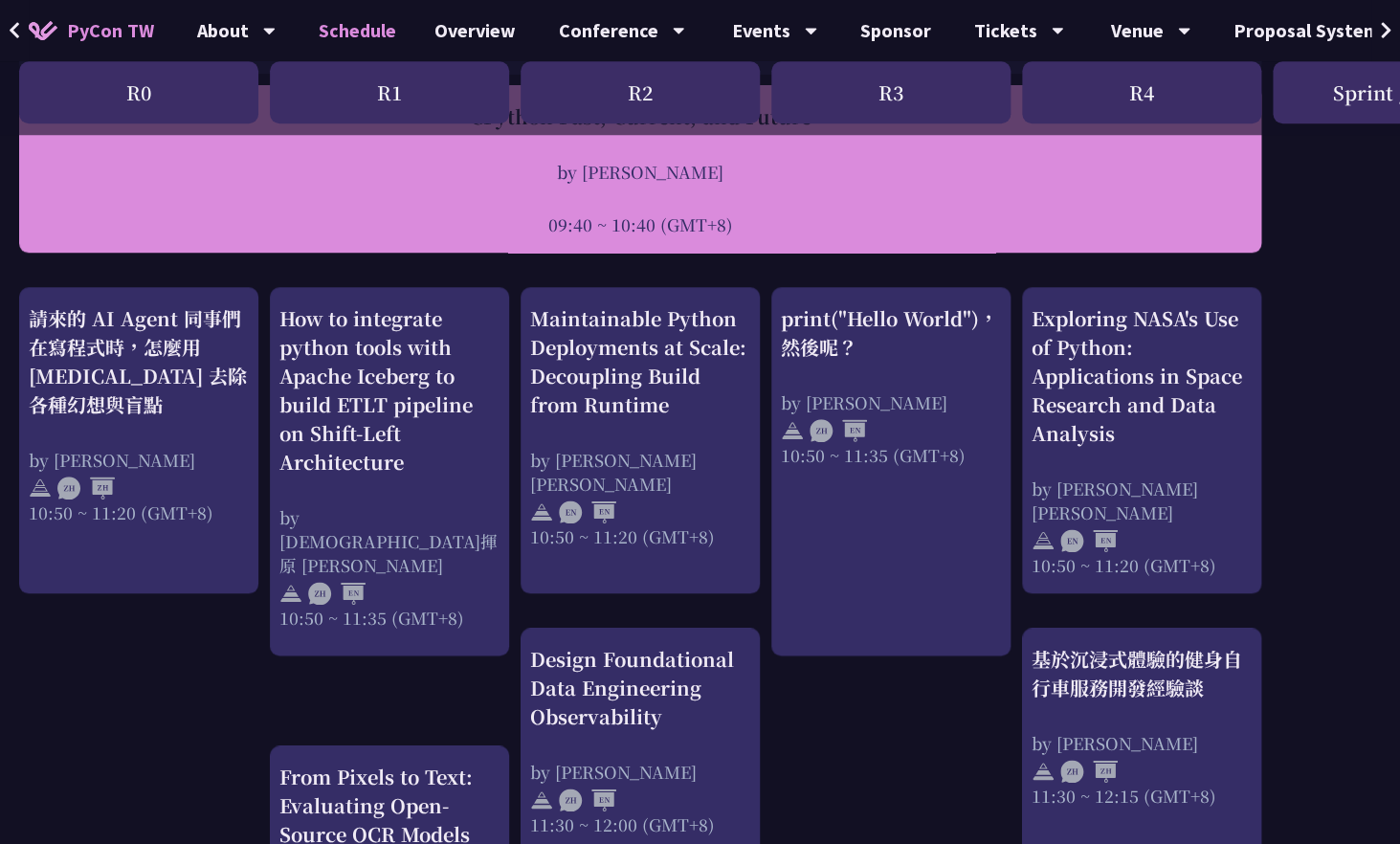
scroll to position [559, 0]
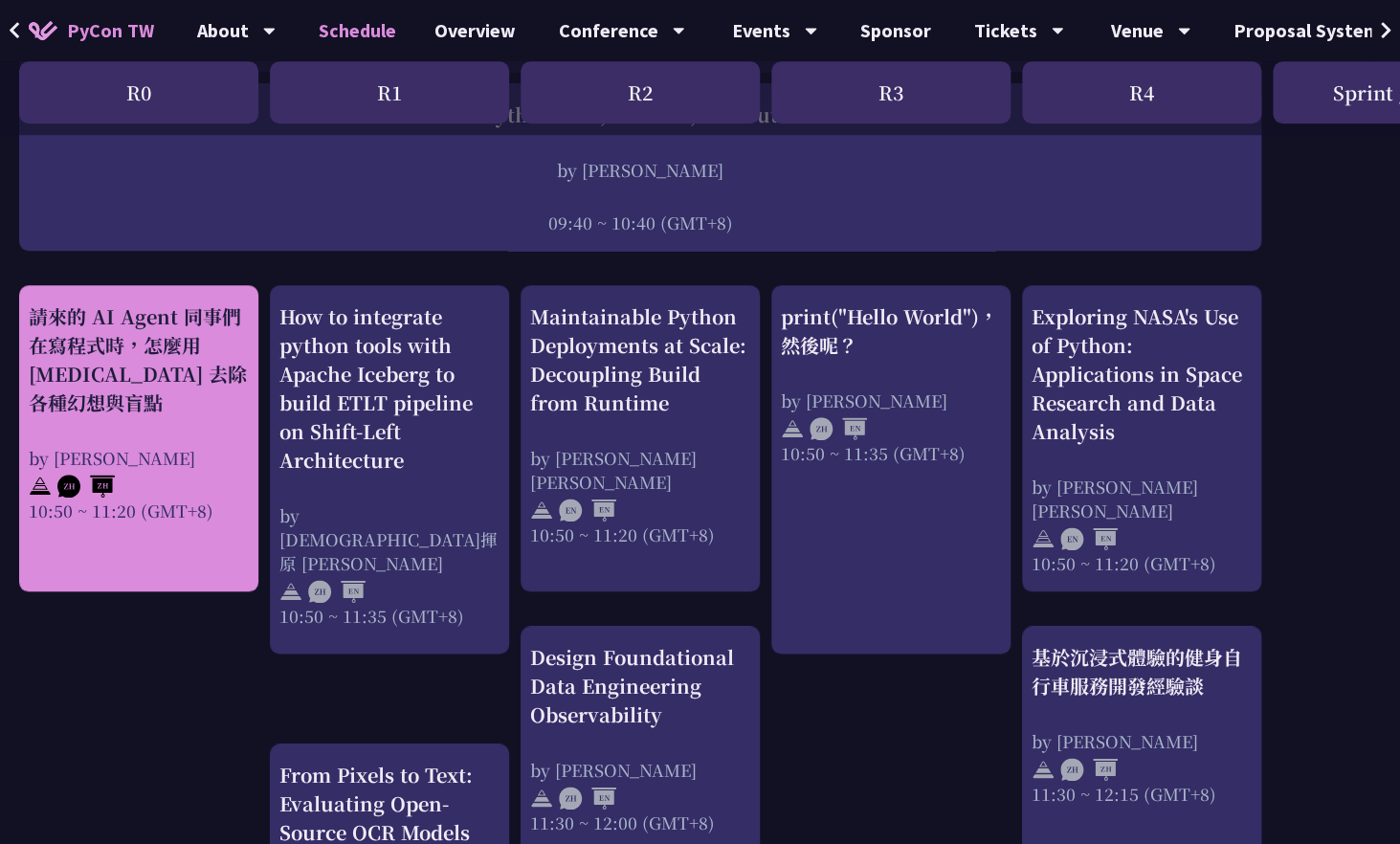
click at [199, 399] on div "請來的 AI Agent 同事們在寫程式時，怎麼用 pytest 去除各種幻想與盲點" at bounding box center [139, 359] width 220 height 114
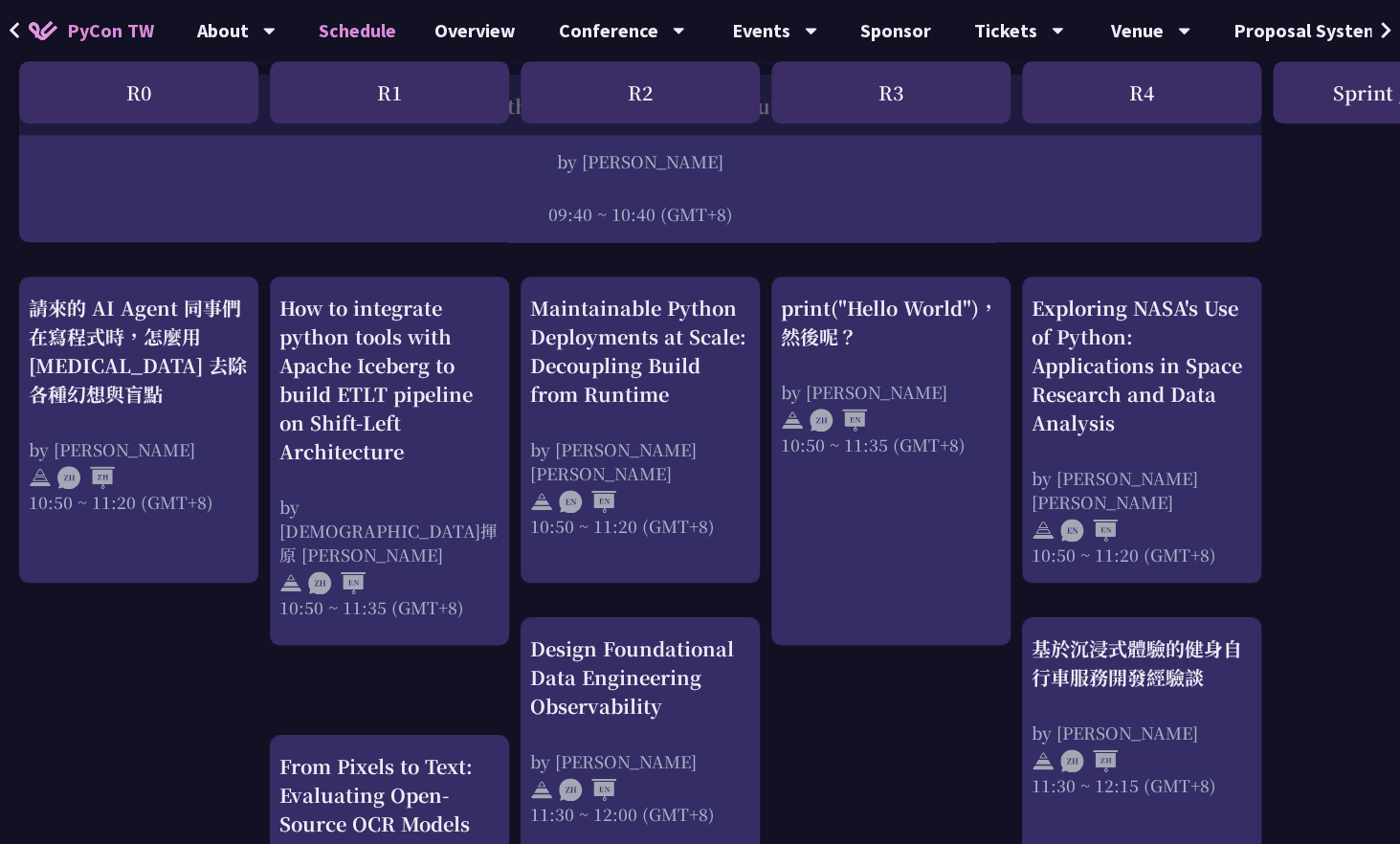
scroll to position [569, 0]
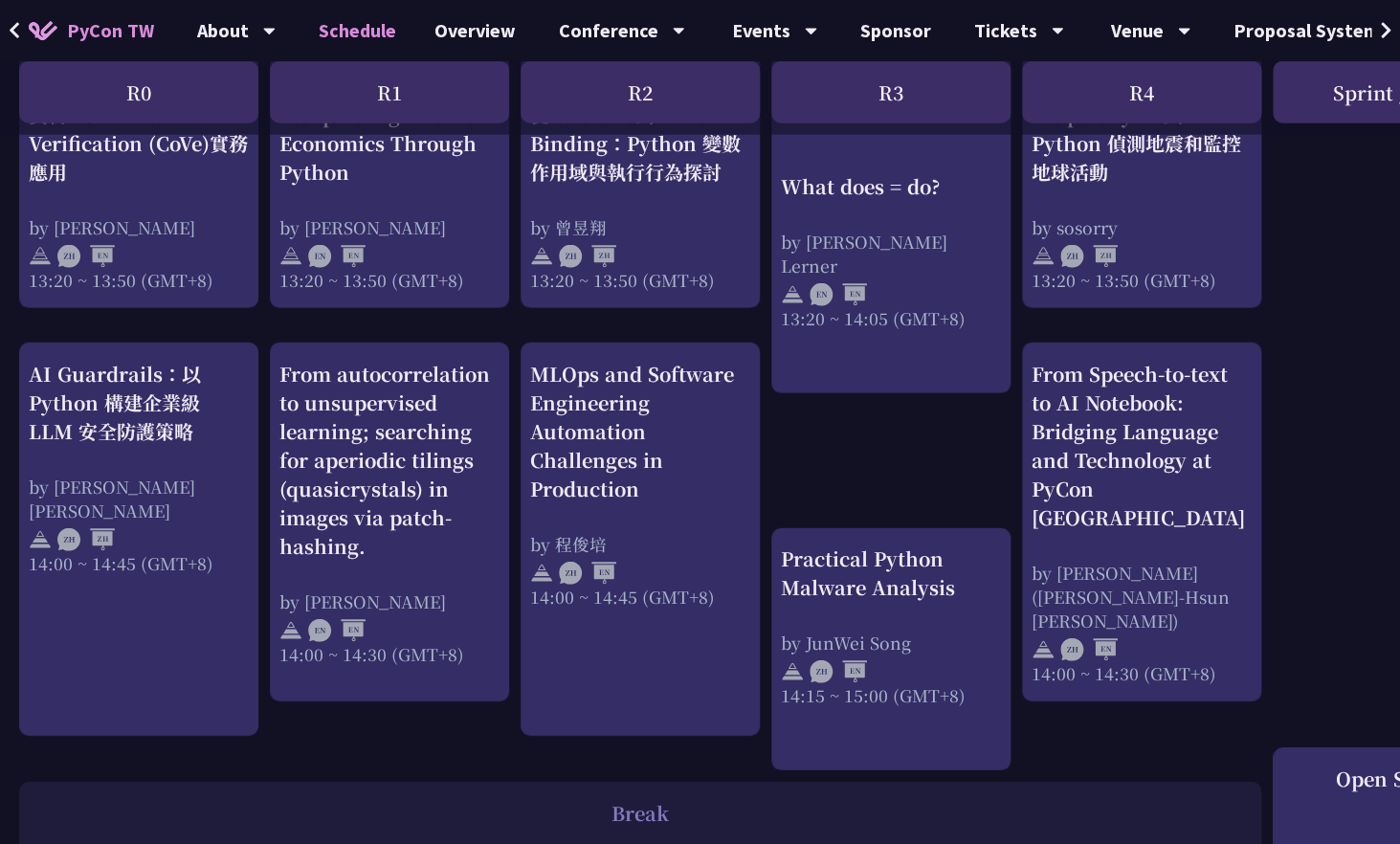
scroll to position [1692, 0]
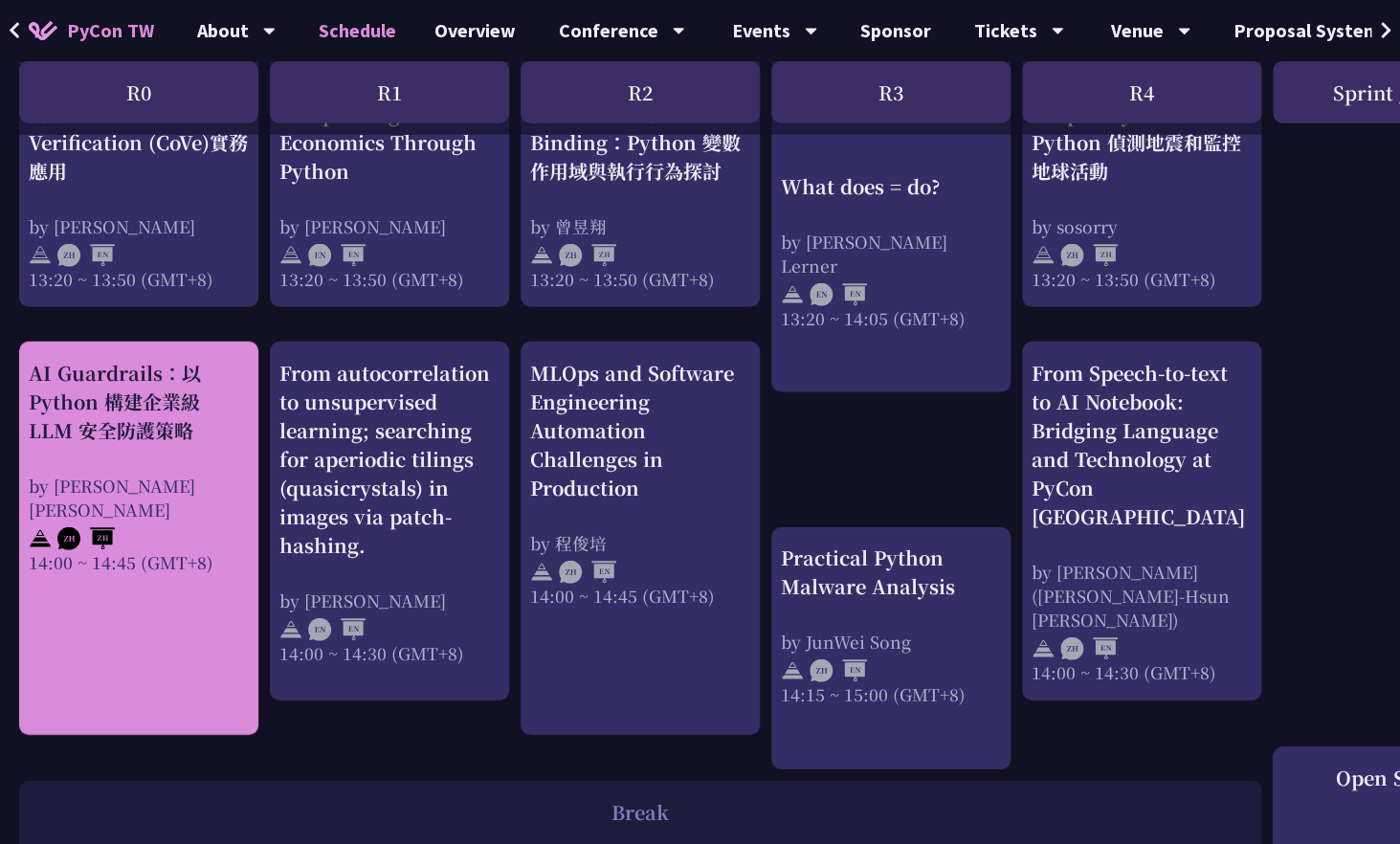
click at [113, 601] on div "AI Guardrails：以 Python 構建企業級 LLM 安全防護策略 by Nero Un 阮智軒 14:00 ~ 14:45 (GMT+8)" at bounding box center [139, 538] width 239 height 393
click at [141, 397] on div "AI Guardrails：以 Python 構建企業級 LLM 安全防護策略" at bounding box center [139, 401] width 220 height 86
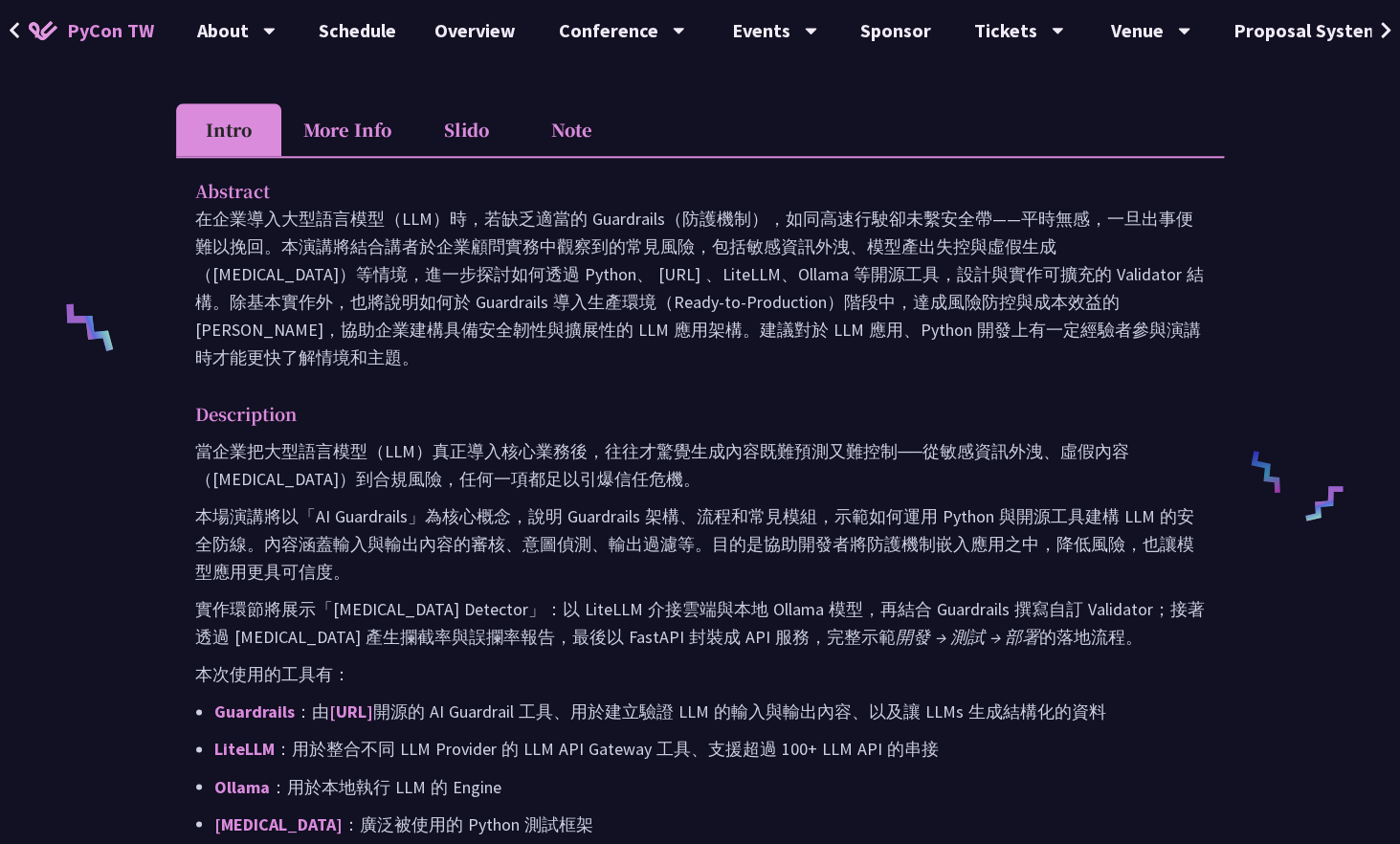
scroll to position [626, 0]
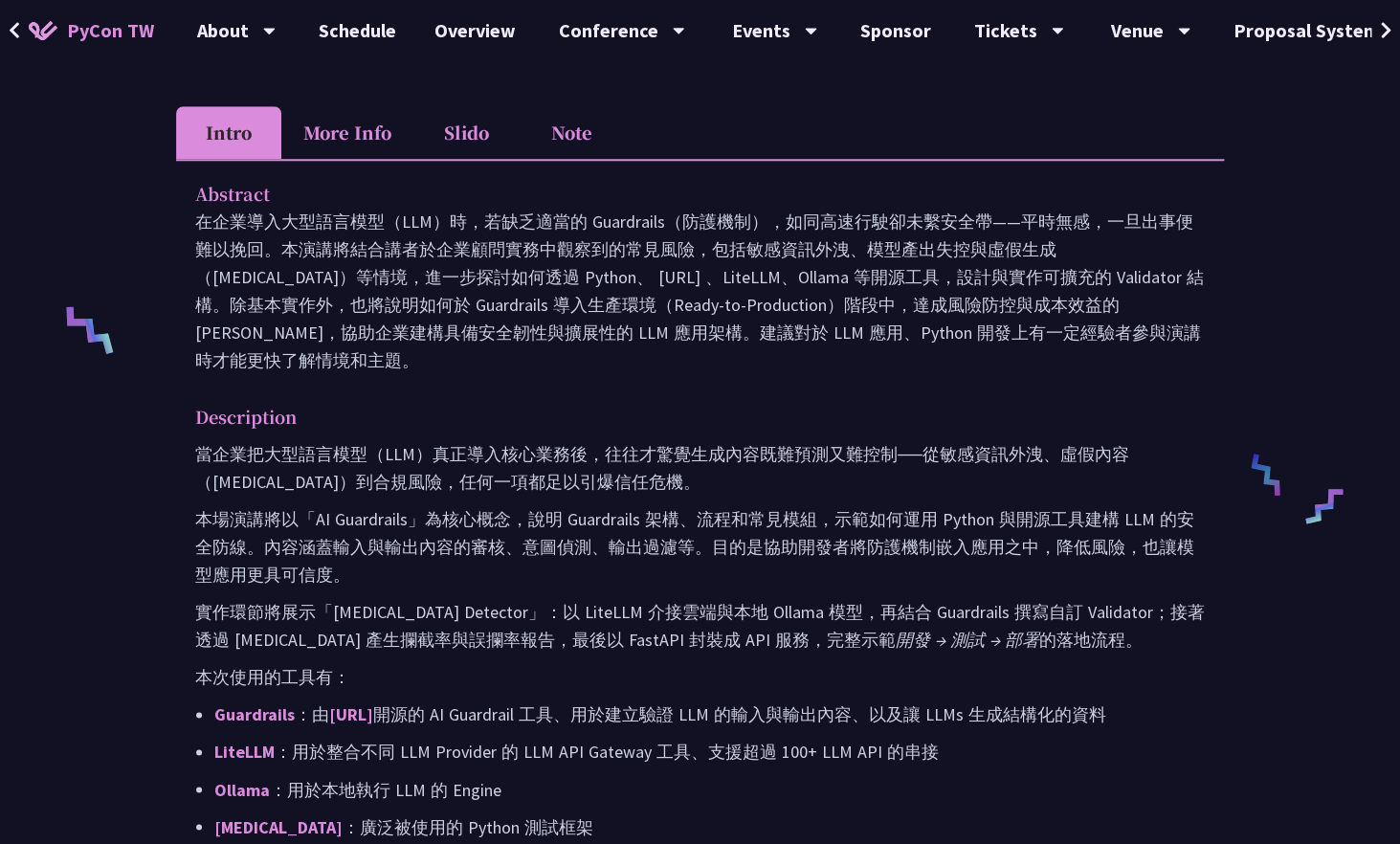
click at [346, 127] on li "More Info" at bounding box center [347, 133] width 132 height 52
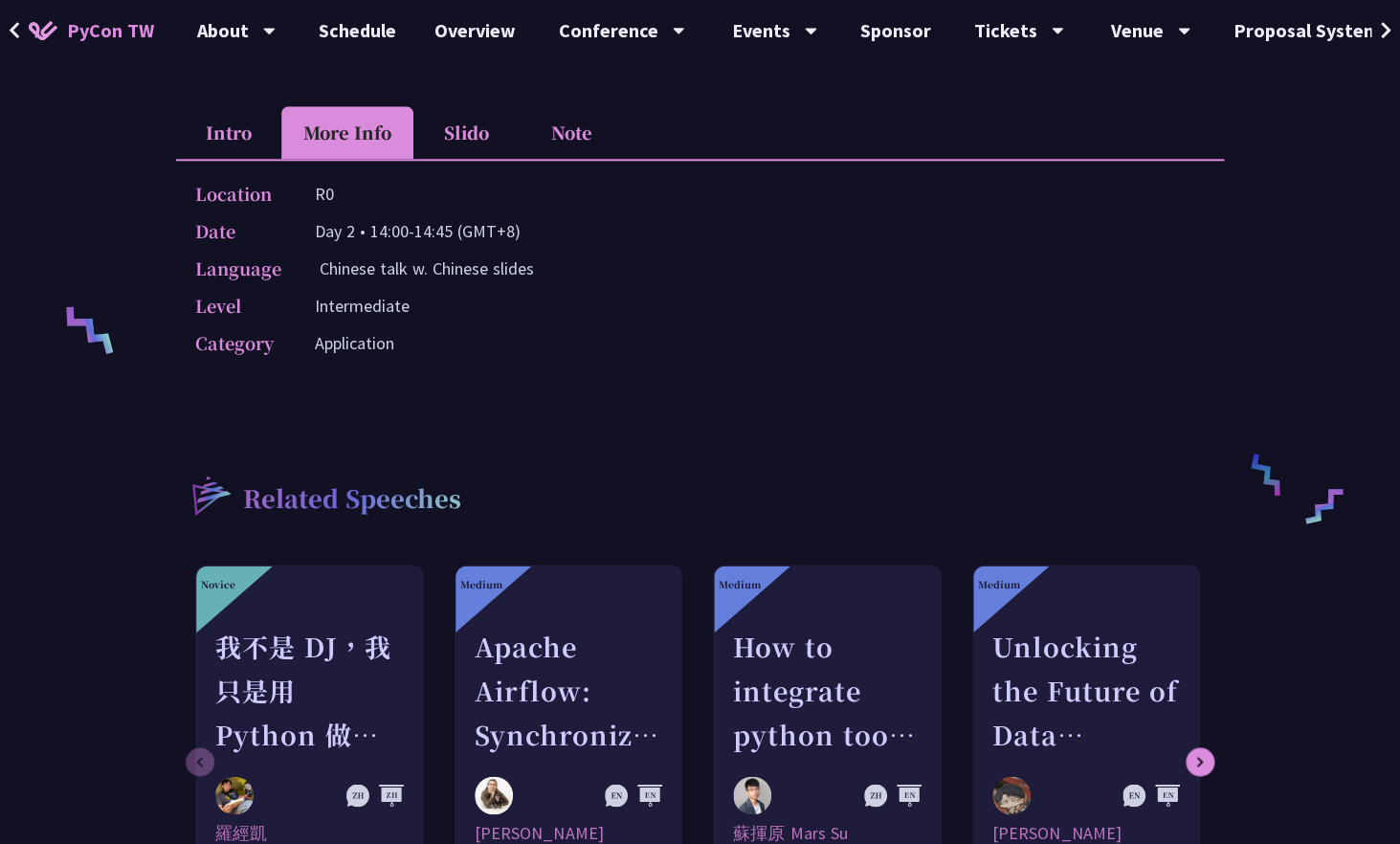
click at [226, 149] on li "Intro" at bounding box center [229, 133] width 106 height 52
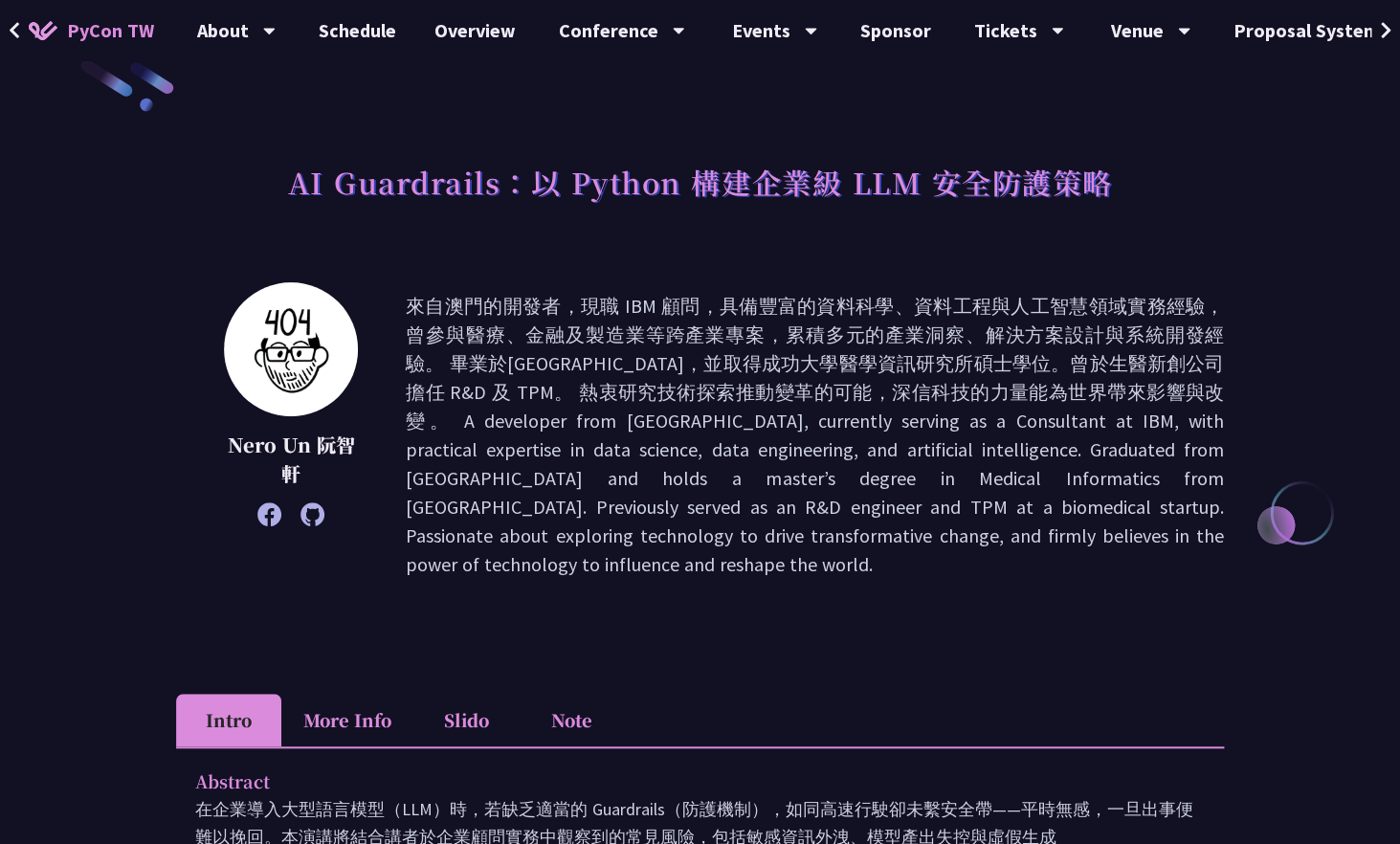
scroll to position [54, 0]
